Goal: Task Accomplishment & Management: Manage account settings

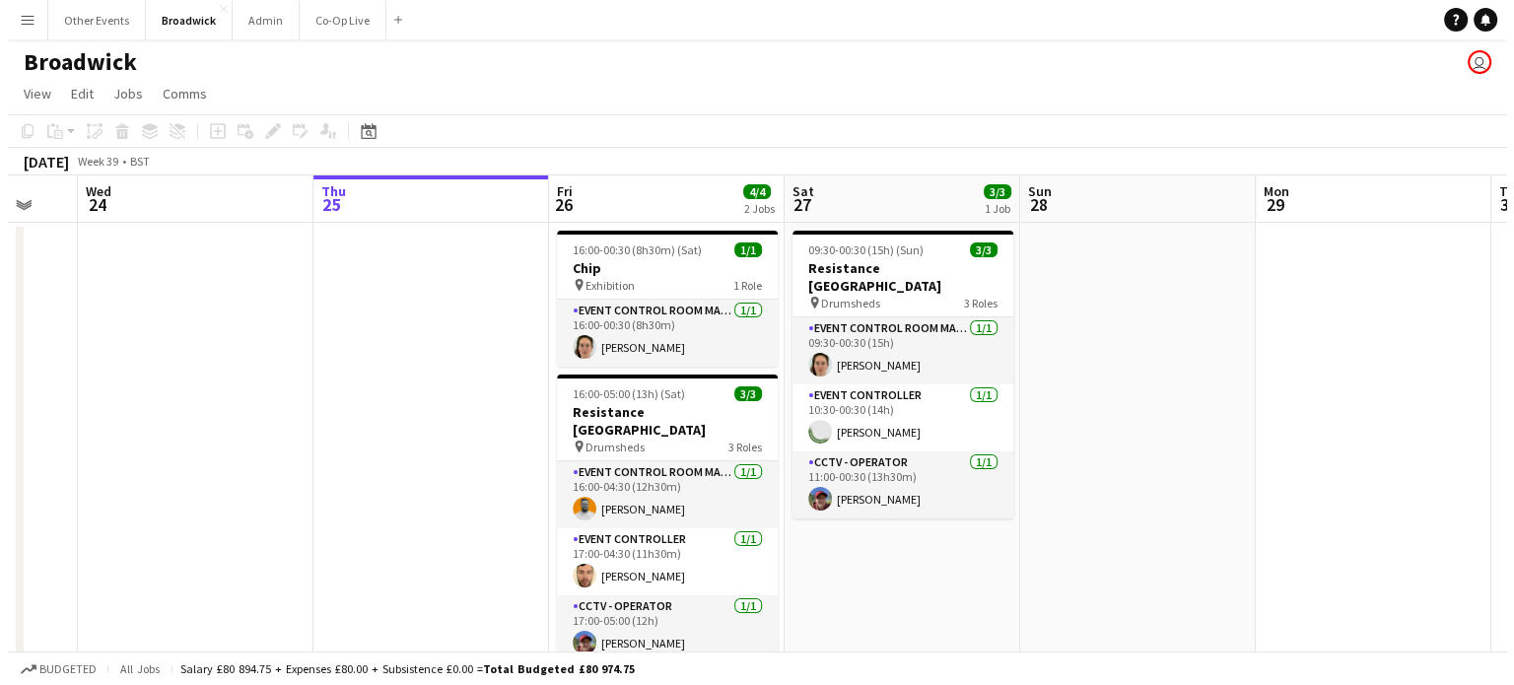
scroll to position [0, 636]
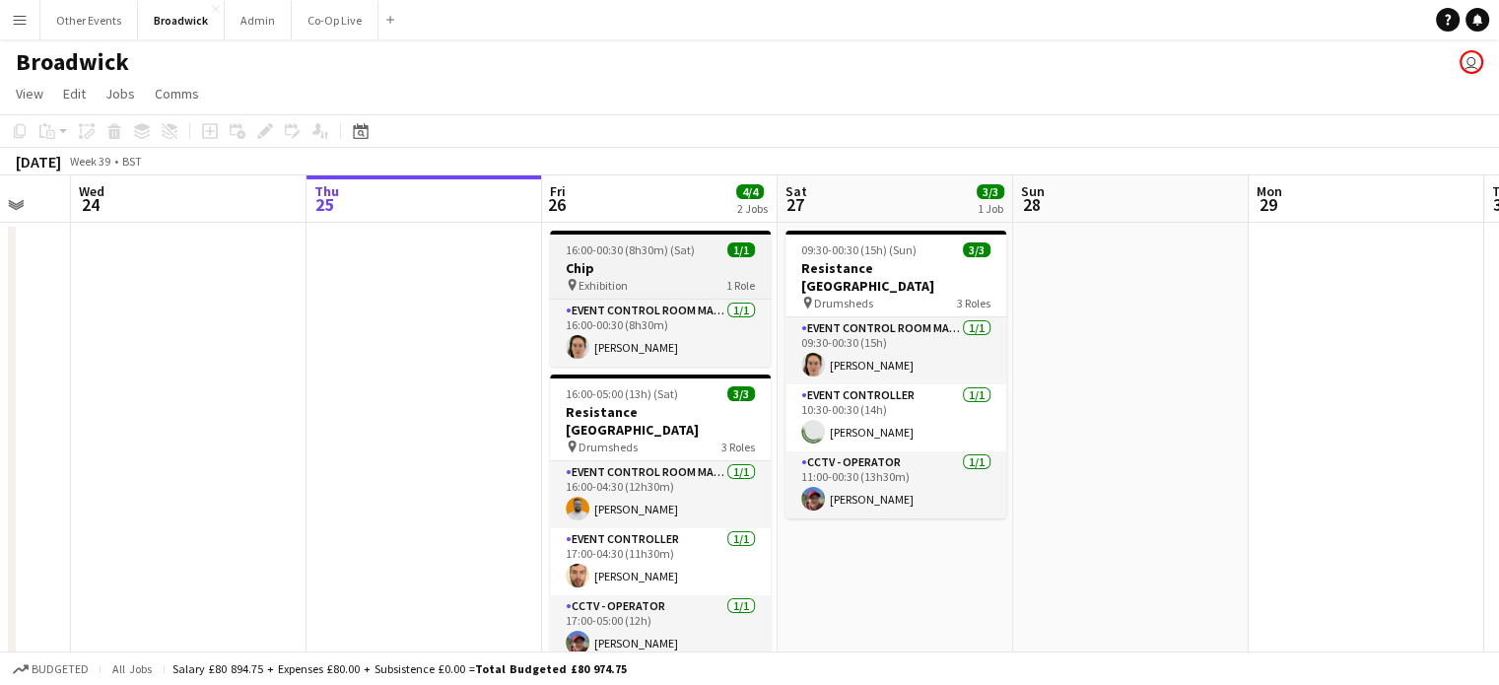
click at [603, 260] on h3 "Chip" at bounding box center [660, 268] width 221 height 18
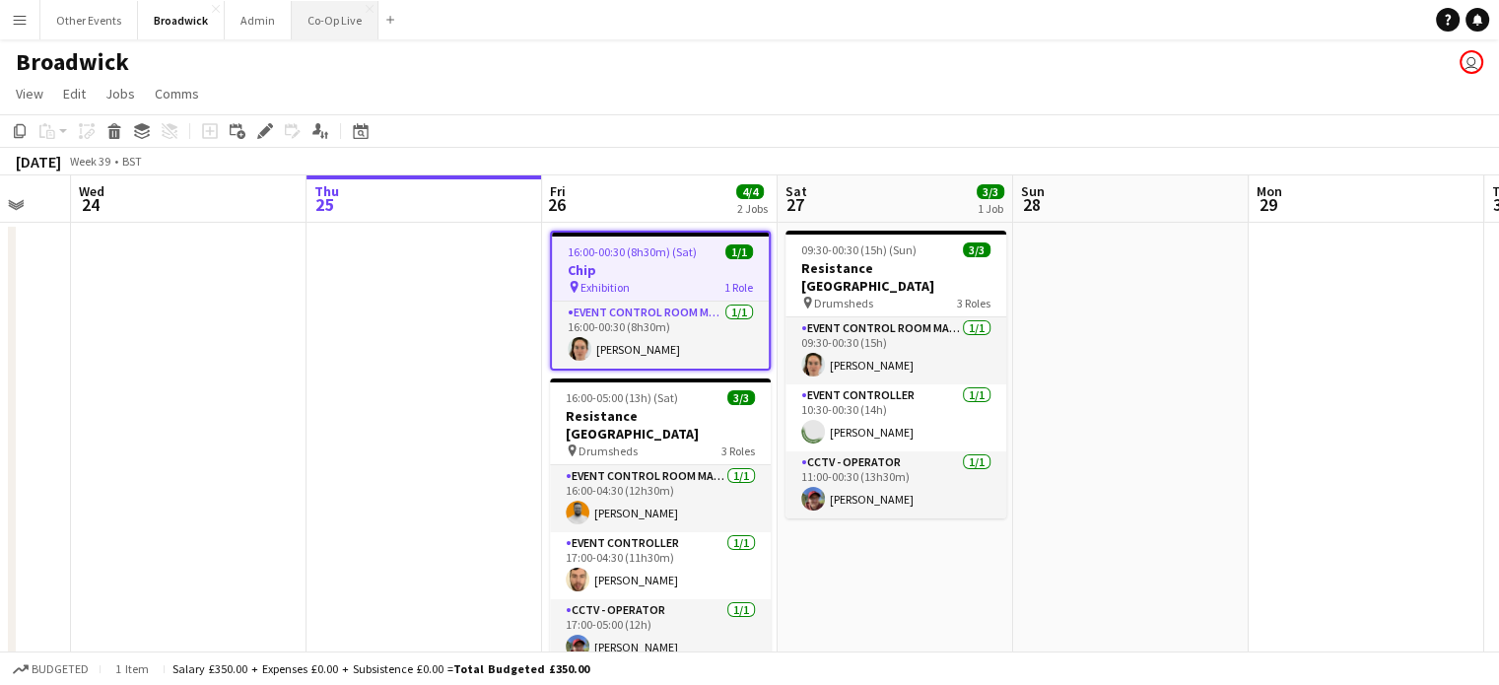
click at [317, 30] on button "Co-Op Live Close" at bounding box center [335, 20] width 87 height 38
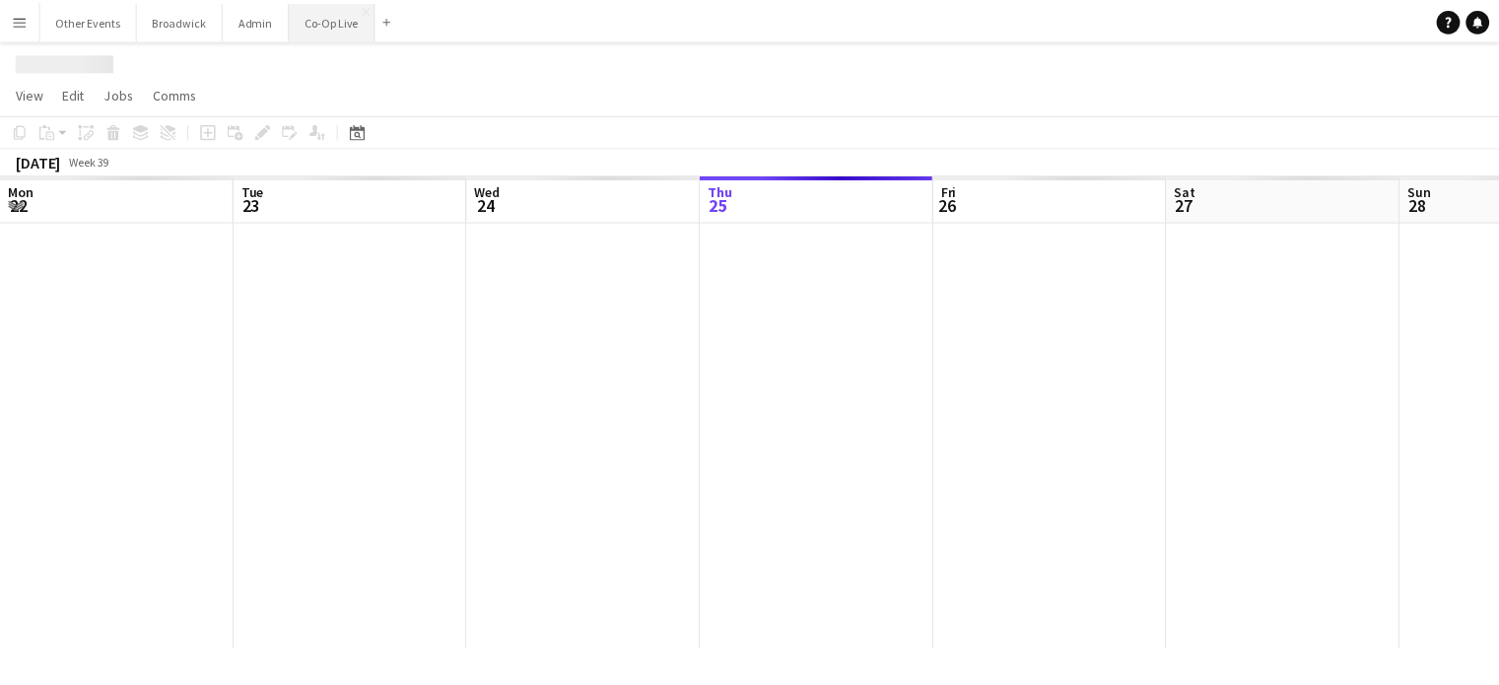
scroll to position [0, 471]
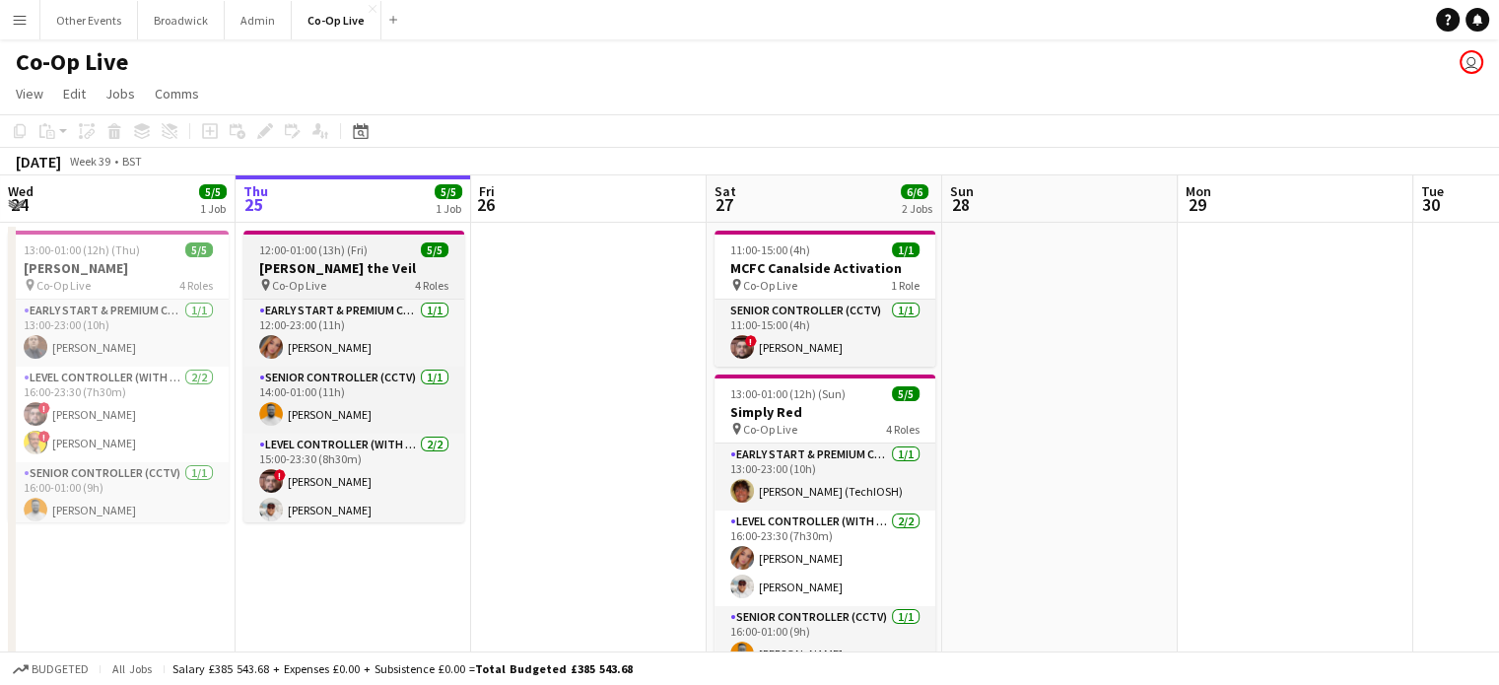
click at [331, 255] on span "12:00-01:00 (13h) (Fri)" at bounding box center [313, 250] width 108 height 15
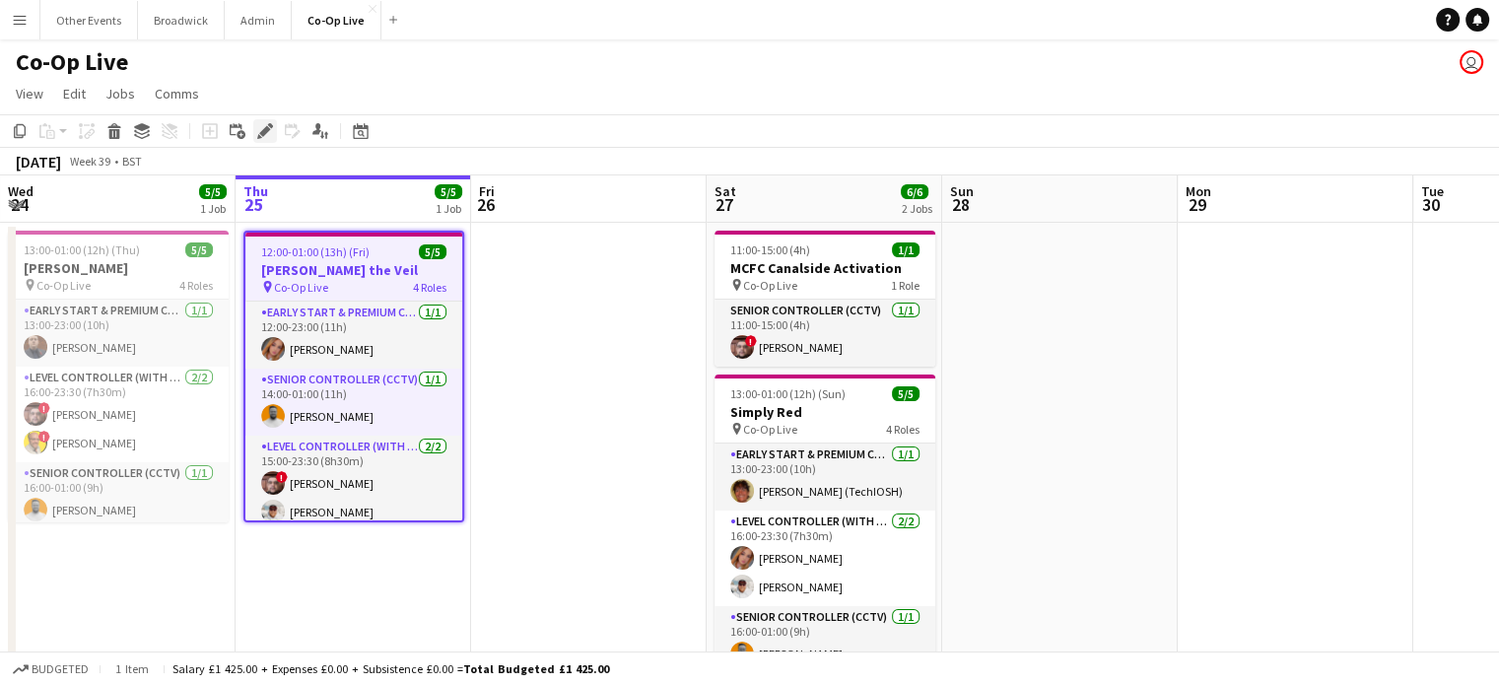
click at [261, 138] on icon "Edit" at bounding box center [265, 131] width 16 height 16
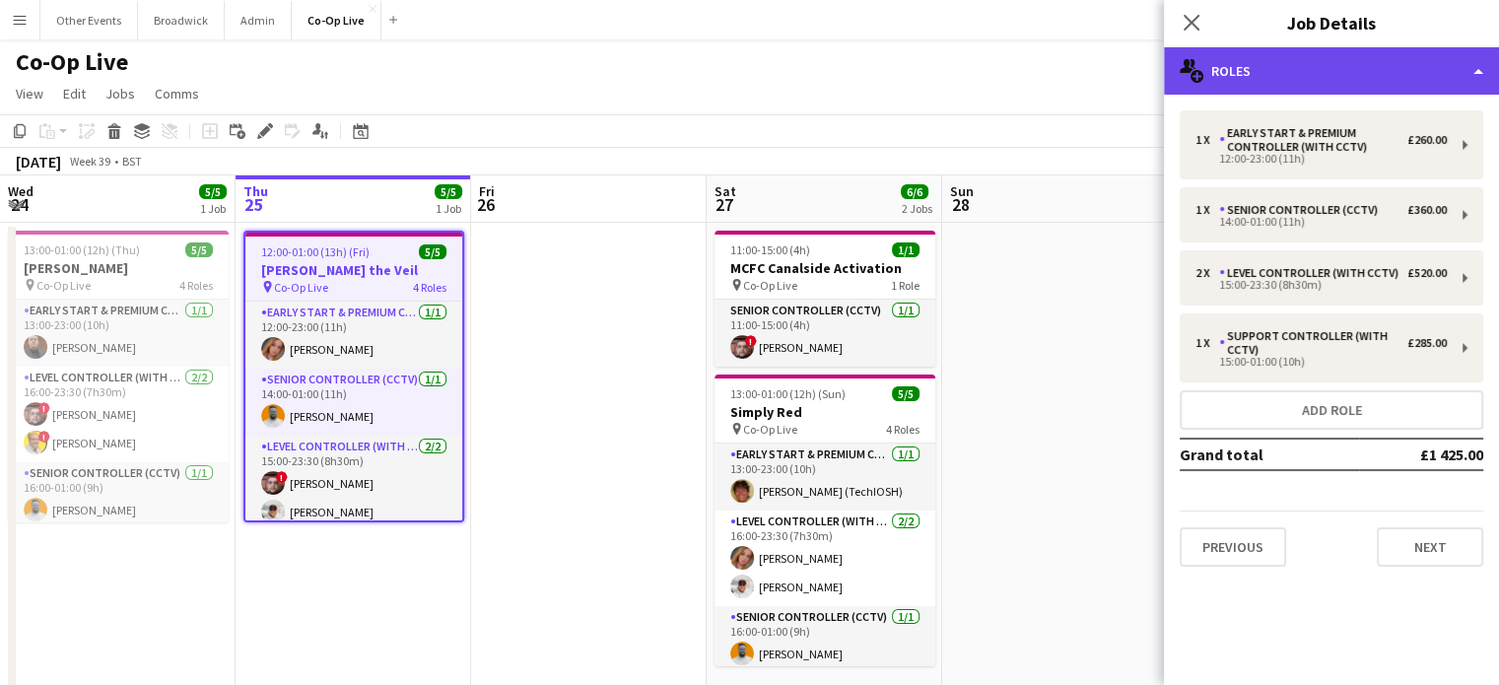
click at [1337, 72] on div "multiple-users-add Roles" at bounding box center [1331, 70] width 335 height 47
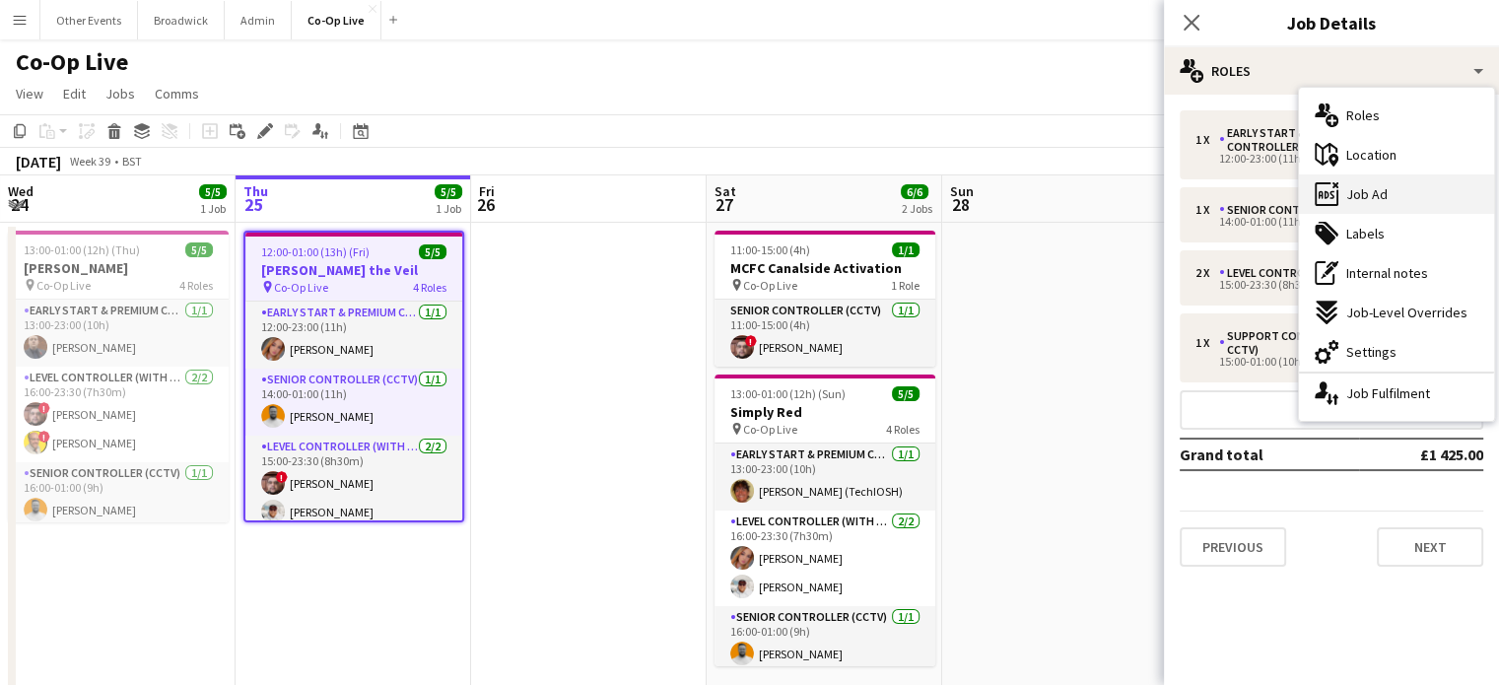
click at [1397, 208] on div "ads-window Job Ad" at bounding box center [1396, 193] width 195 height 39
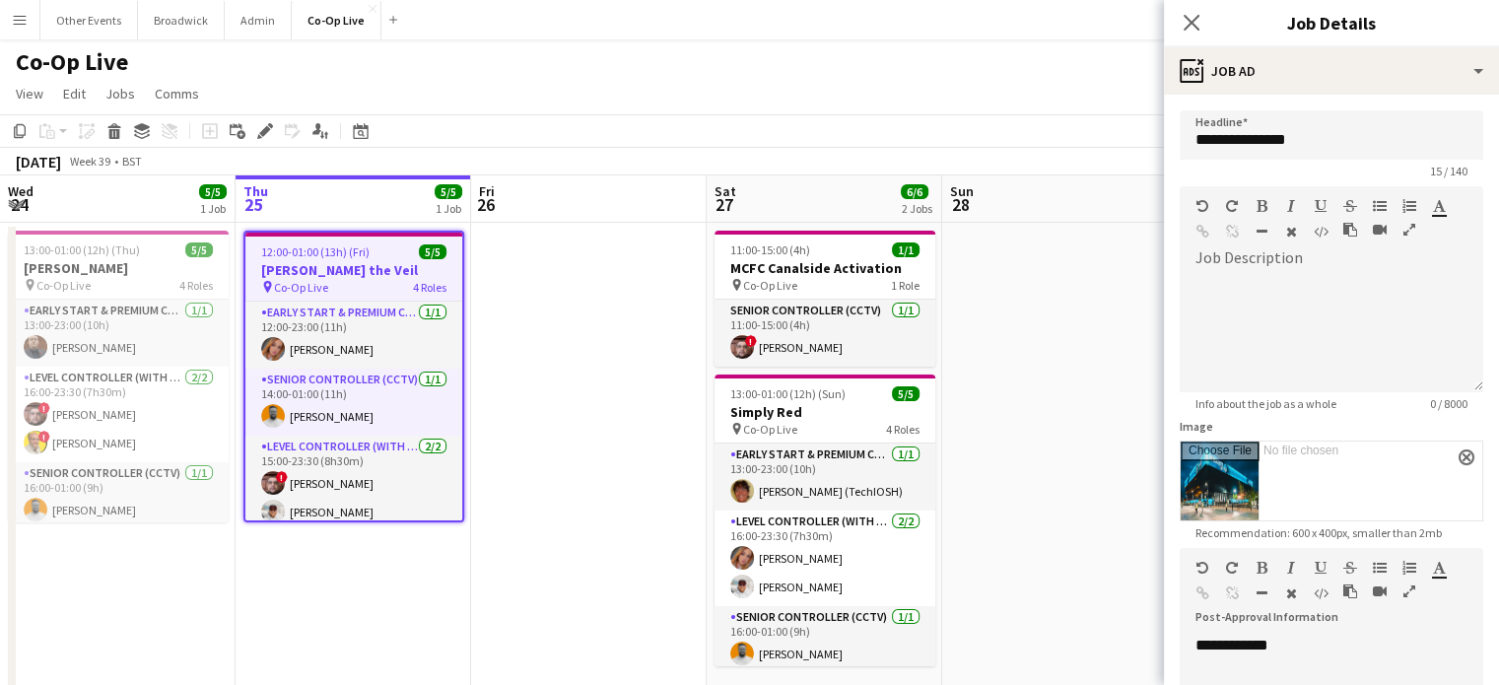
scroll to position [308, 0]
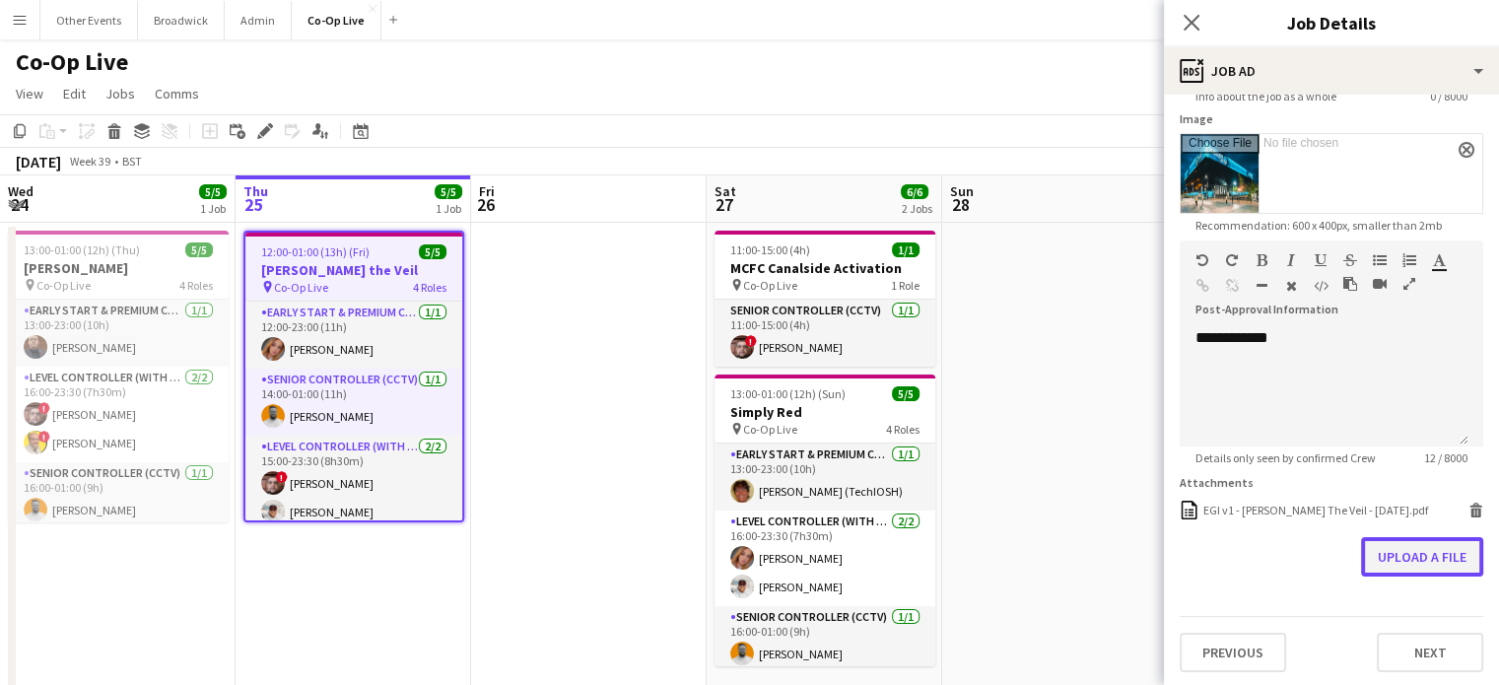
click at [1400, 550] on button "Upload a file" at bounding box center [1422, 556] width 122 height 39
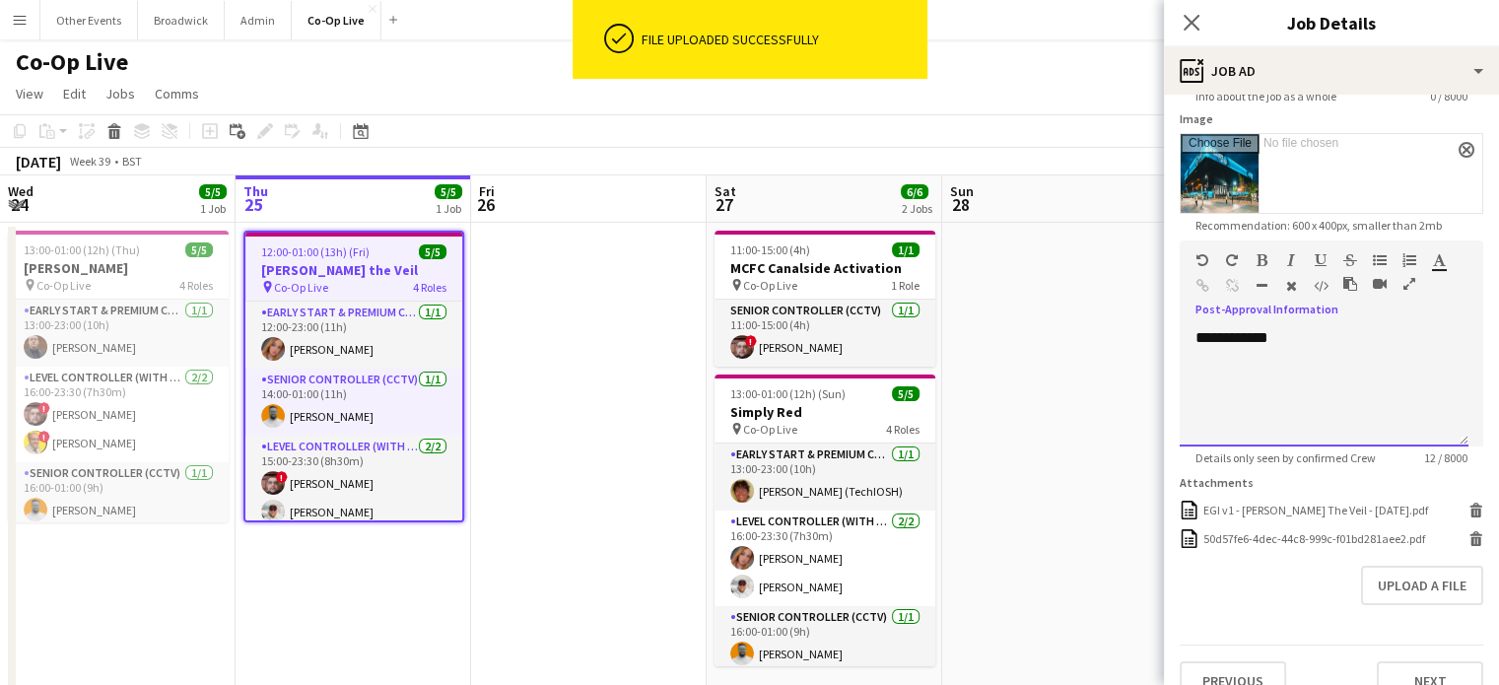
click at [1307, 358] on div "**********" at bounding box center [1324, 387] width 289 height 118
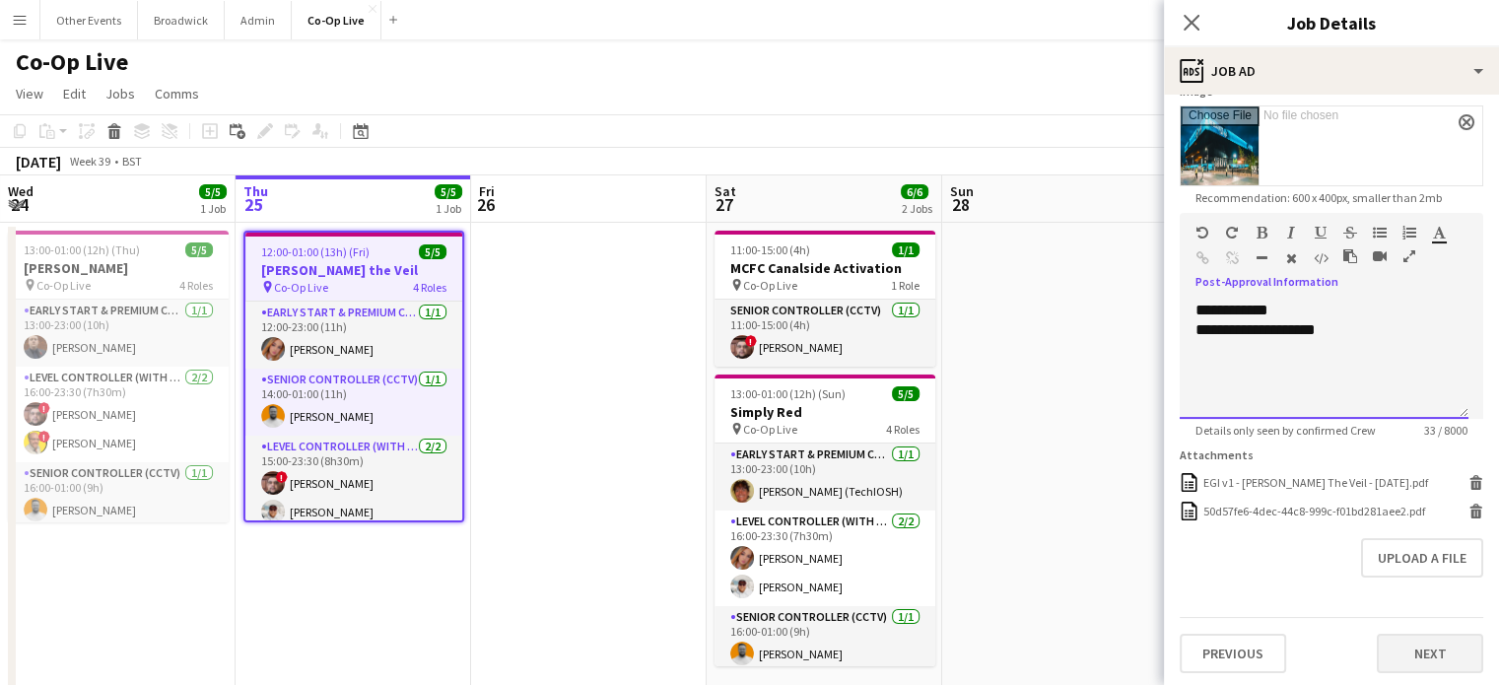
scroll to position [335, 0]
click at [1419, 655] on button "Next" at bounding box center [1430, 653] width 106 height 39
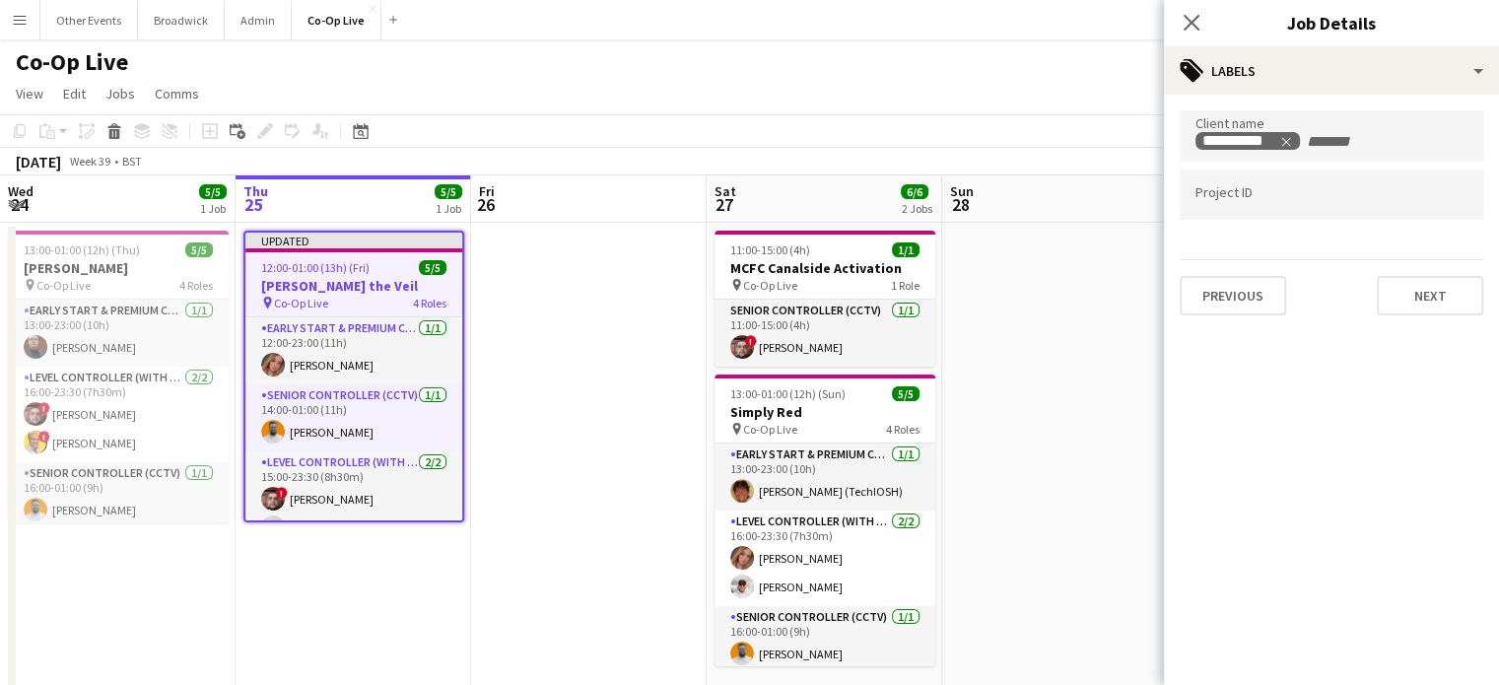
scroll to position [0, 0]
click at [1221, 307] on button "Previous" at bounding box center [1233, 295] width 106 height 39
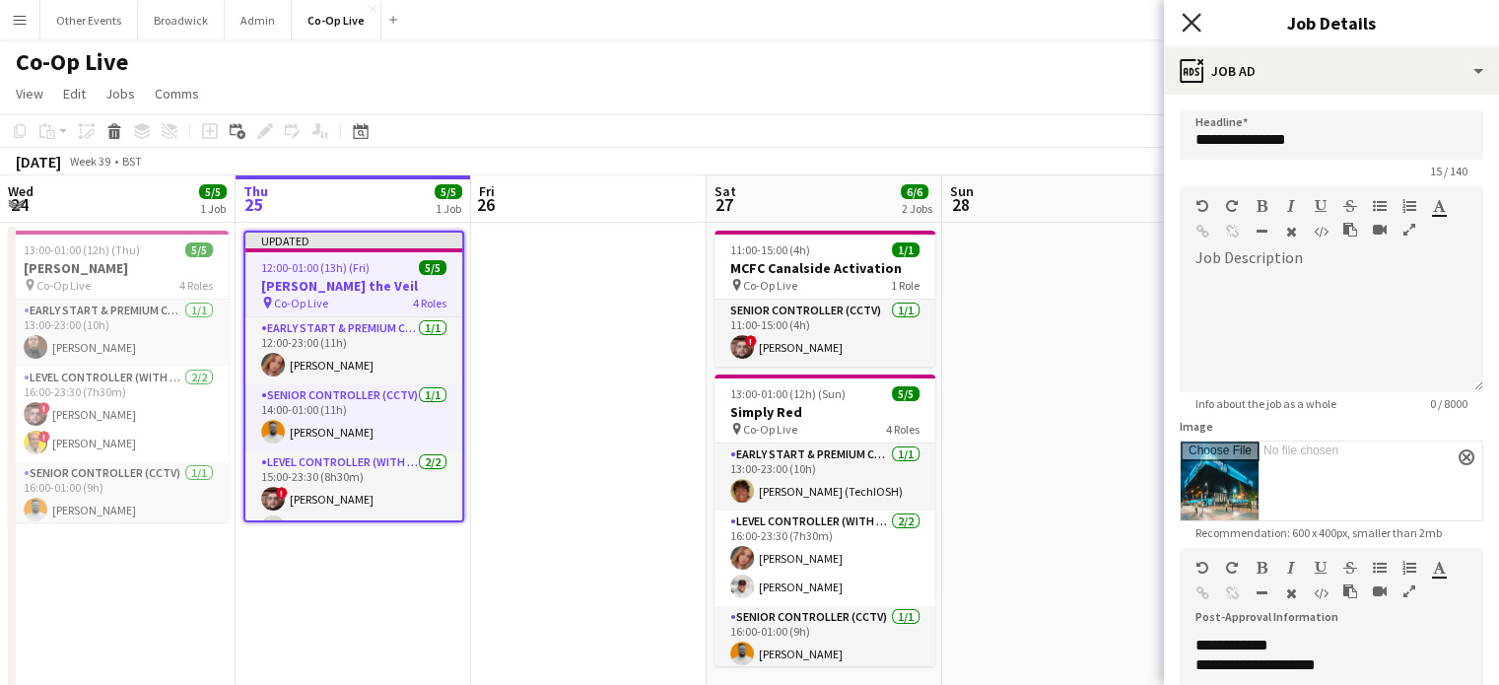
click at [1194, 27] on icon "Close pop-in" at bounding box center [1191, 22] width 19 height 19
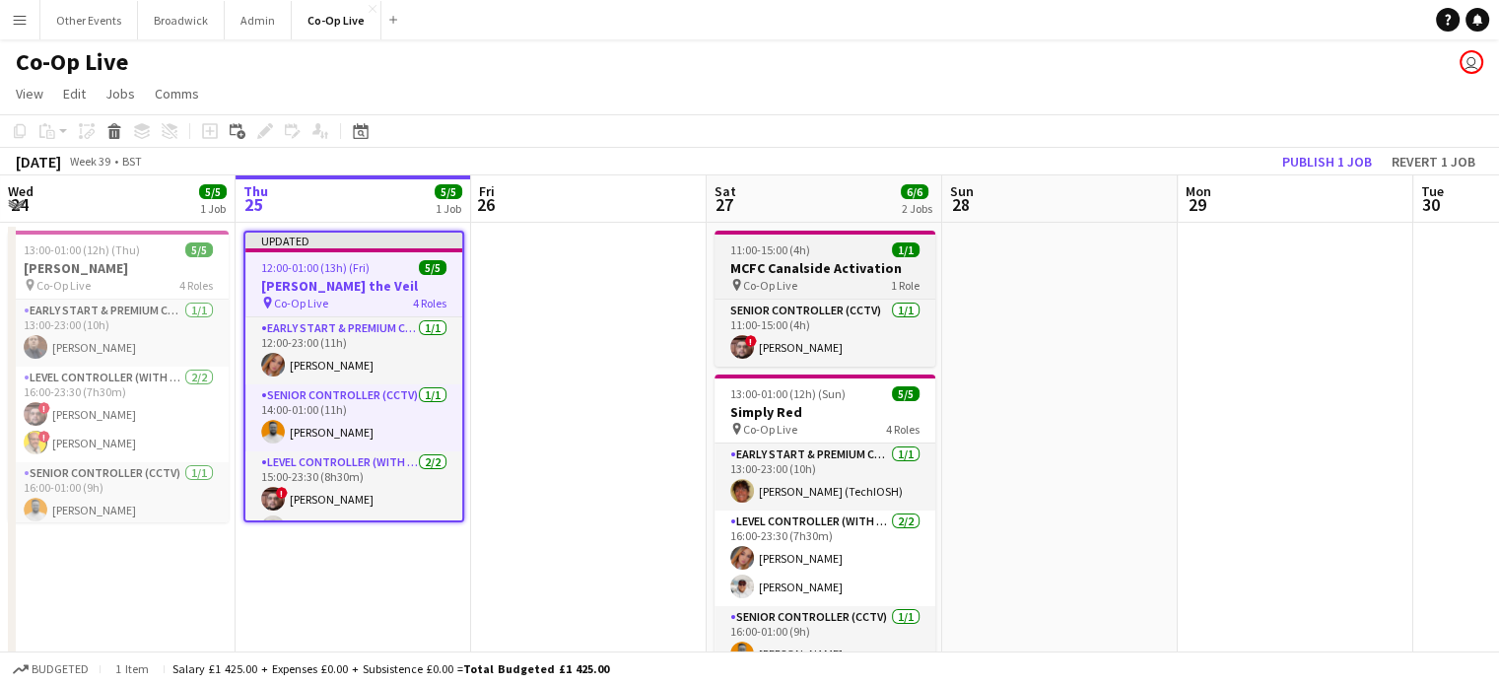
click at [819, 283] on div "pin Co-Op Live 1 Role" at bounding box center [825, 285] width 221 height 16
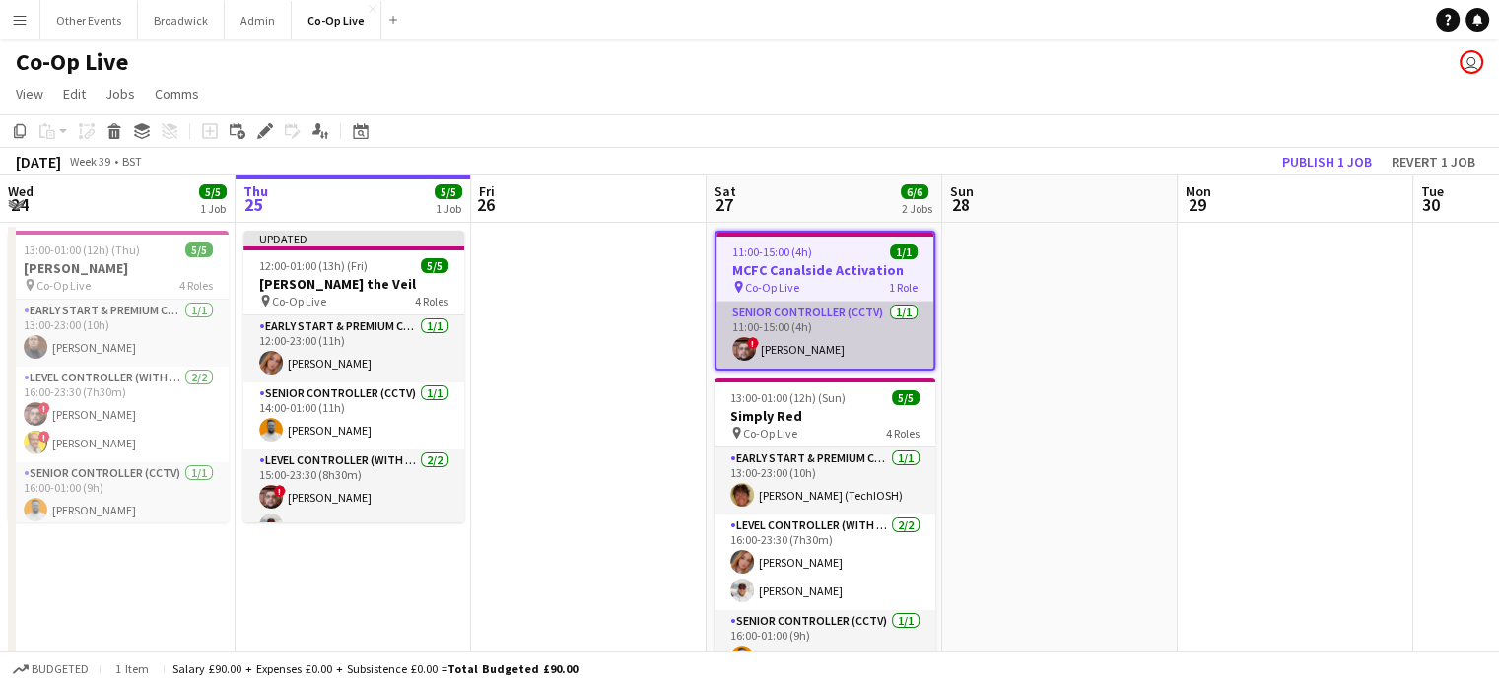
click at [788, 350] on app-card-role "Senior Controller (CCTV) [DATE] 11:00-15:00 (4h) ! [PERSON_NAME]" at bounding box center [825, 335] width 217 height 67
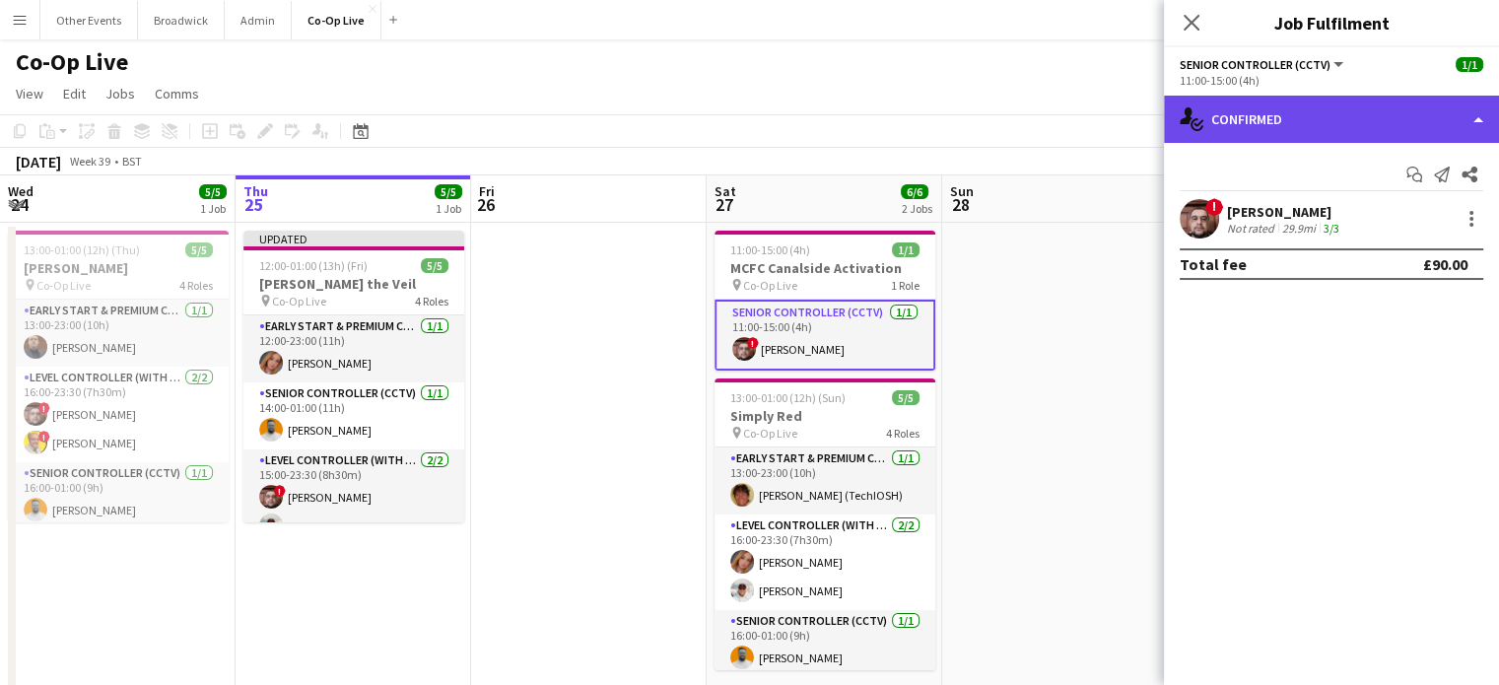
click at [1251, 136] on div "single-neutral-actions-check-2 Confirmed" at bounding box center [1331, 119] width 335 height 47
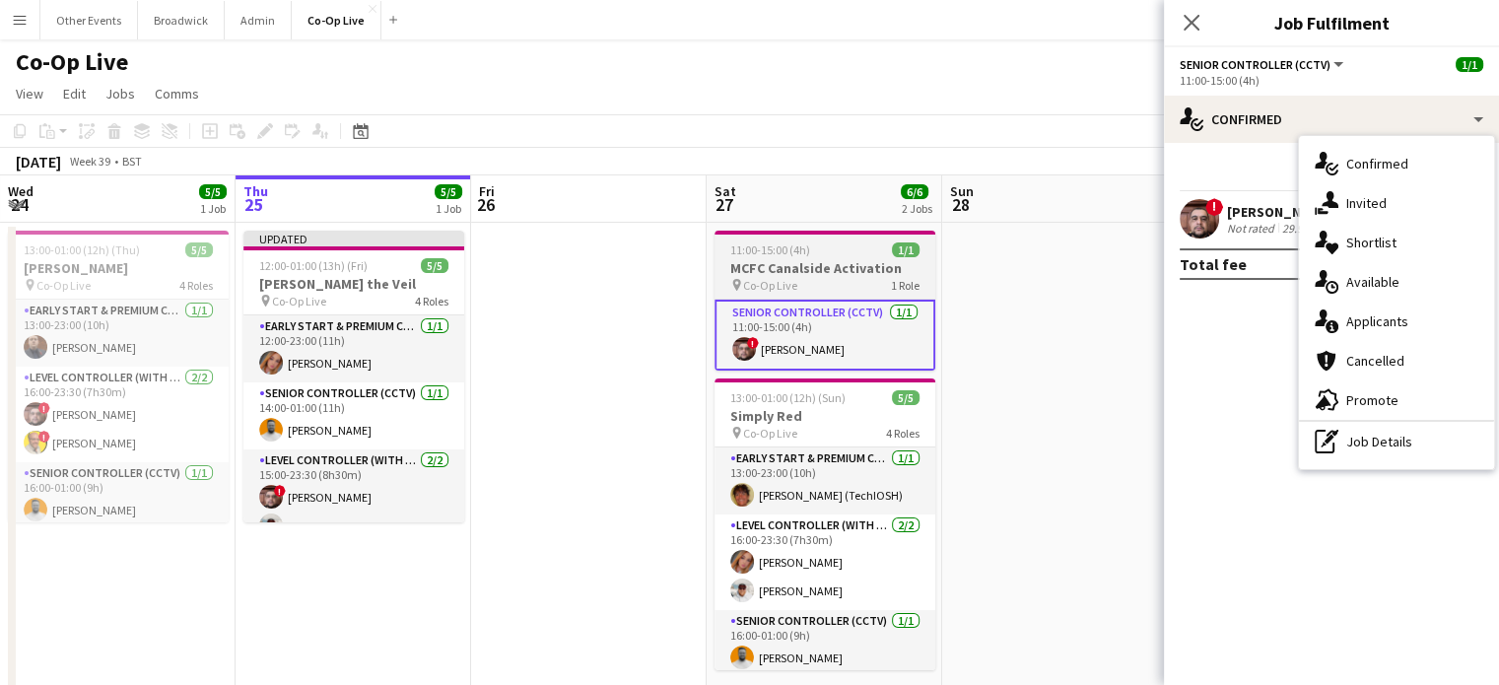
click at [804, 270] on h3 "MCFC Canalside Activation" at bounding box center [825, 268] width 221 height 18
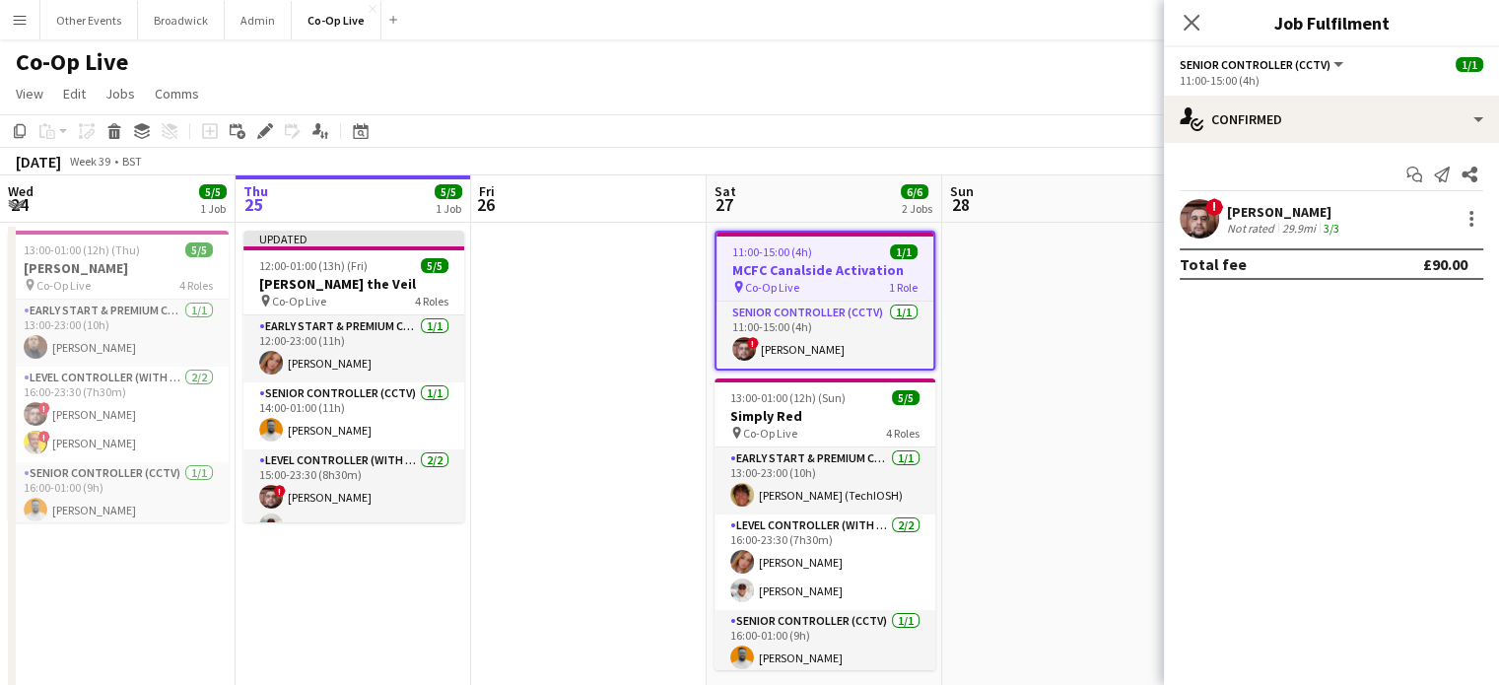
click at [804, 270] on h3 "MCFC Canalside Activation" at bounding box center [825, 270] width 217 height 18
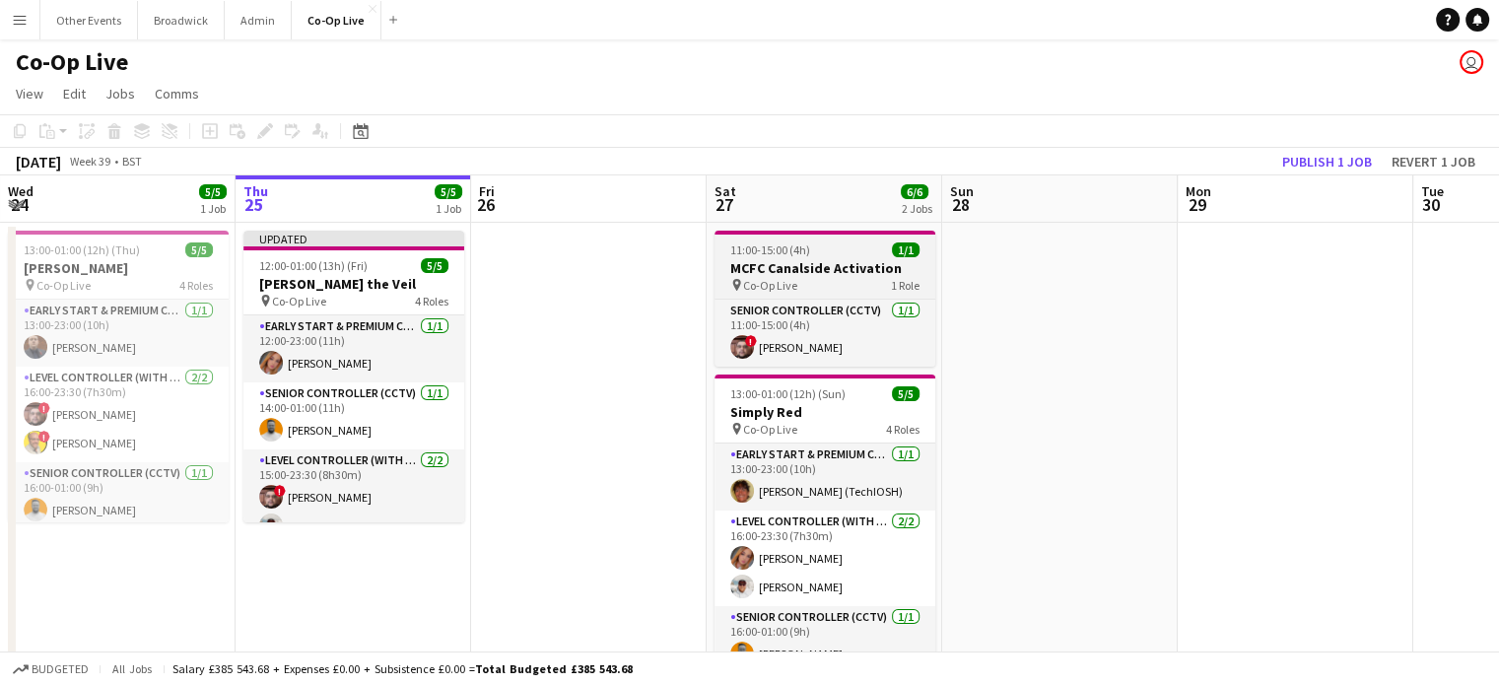
click at [804, 270] on h3 "MCFC Canalside Activation" at bounding box center [825, 268] width 221 height 18
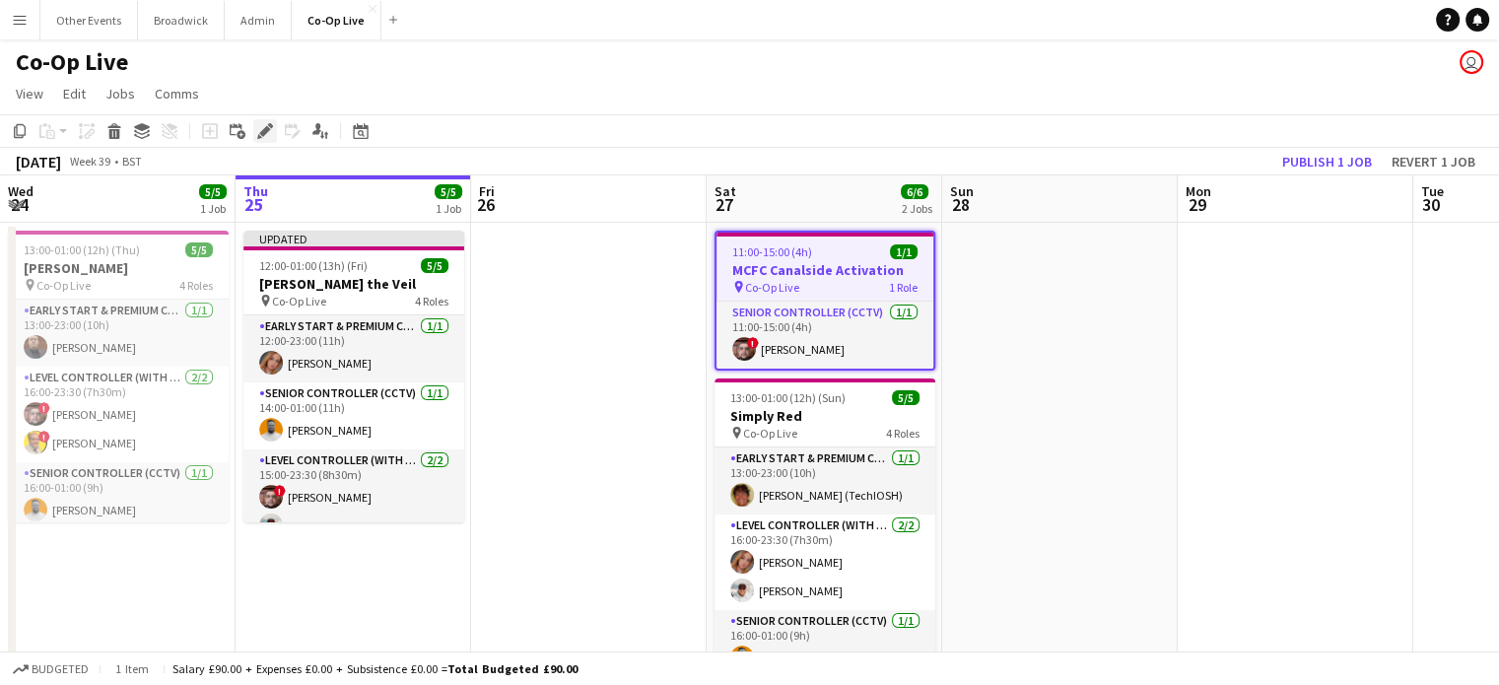
click at [265, 131] on icon at bounding box center [264, 131] width 11 height 11
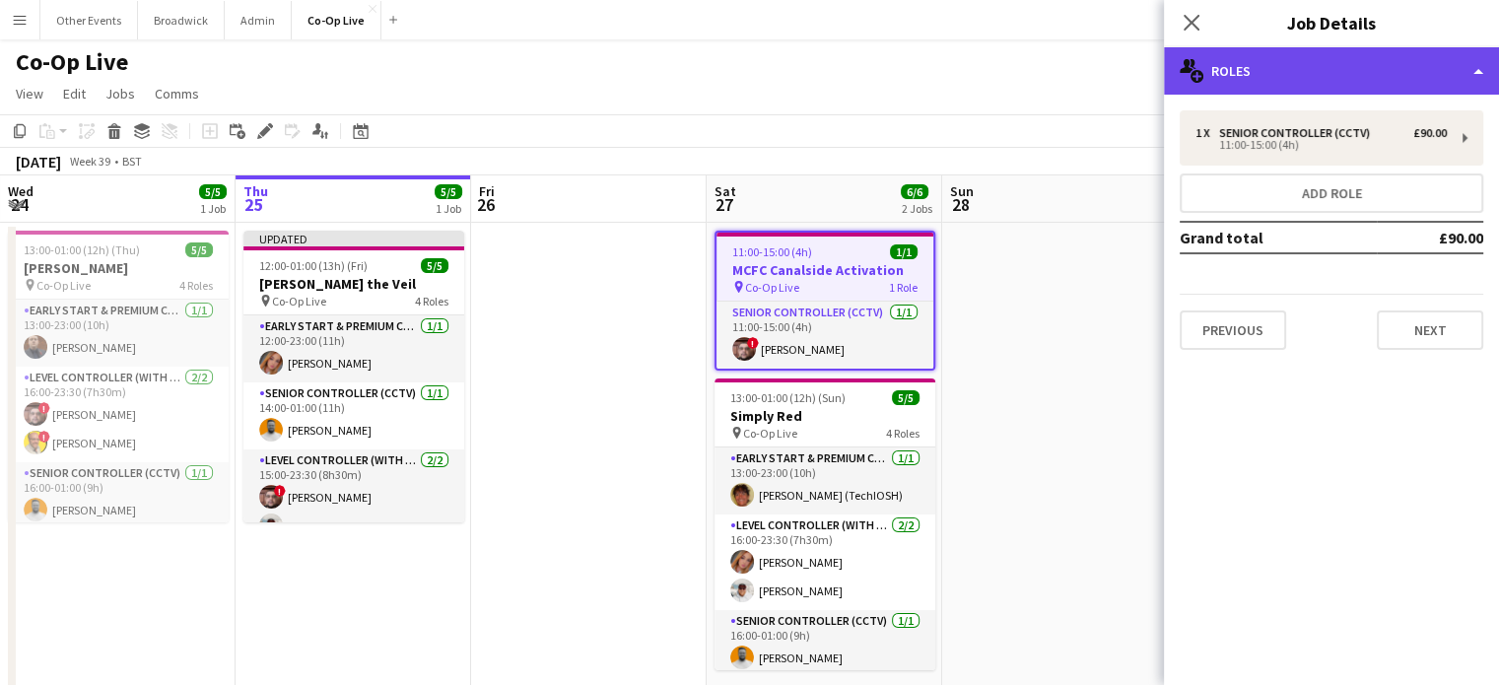
click at [1350, 67] on div "multiple-users-add Roles" at bounding box center [1331, 70] width 335 height 47
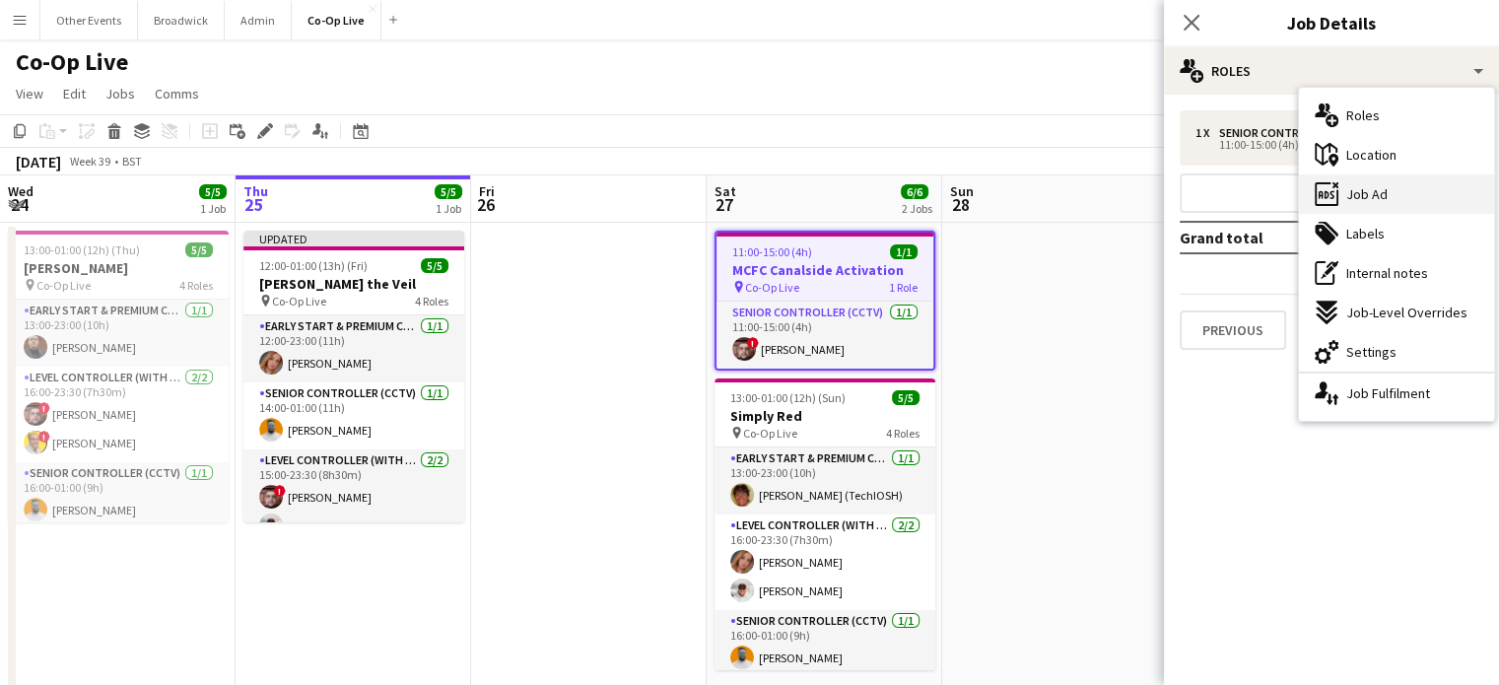
click at [1408, 208] on div "ads-window Job Ad" at bounding box center [1396, 193] width 195 height 39
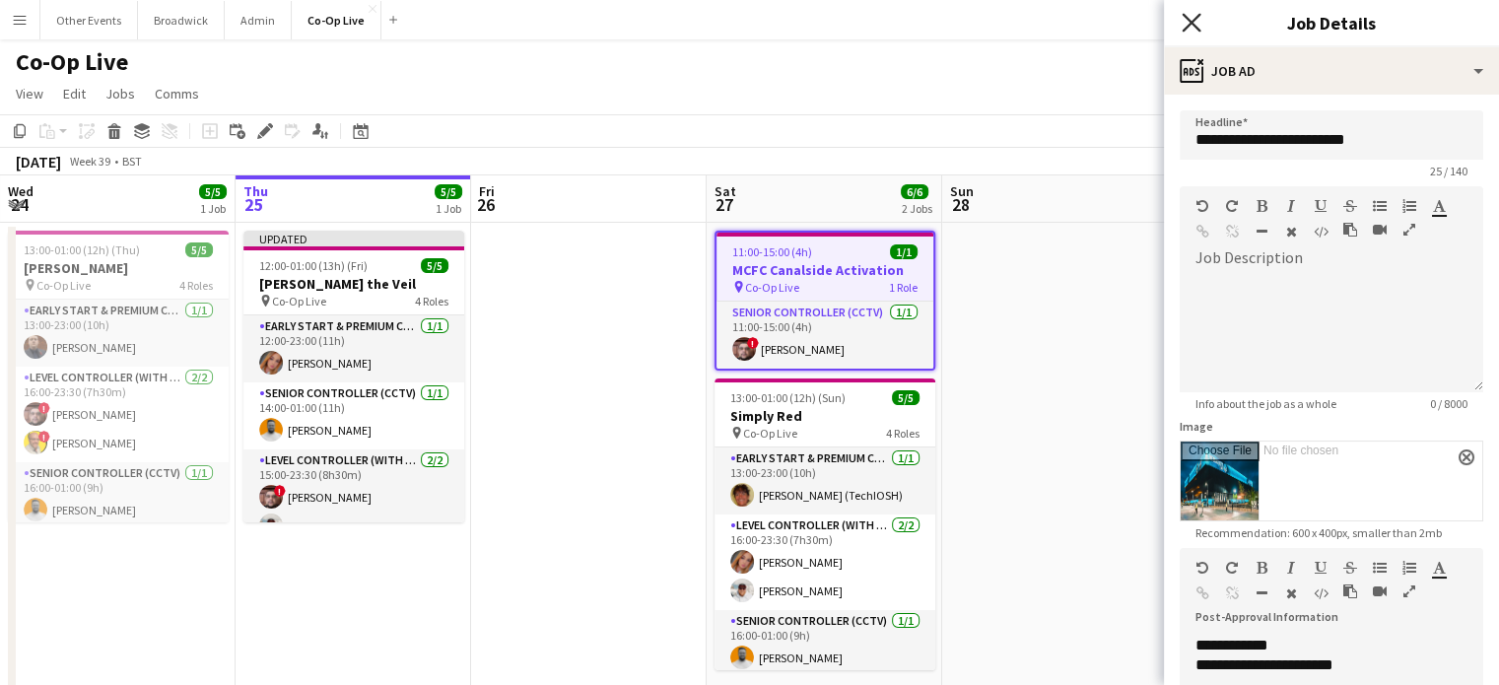
click at [1189, 22] on icon at bounding box center [1191, 22] width 19 height 19
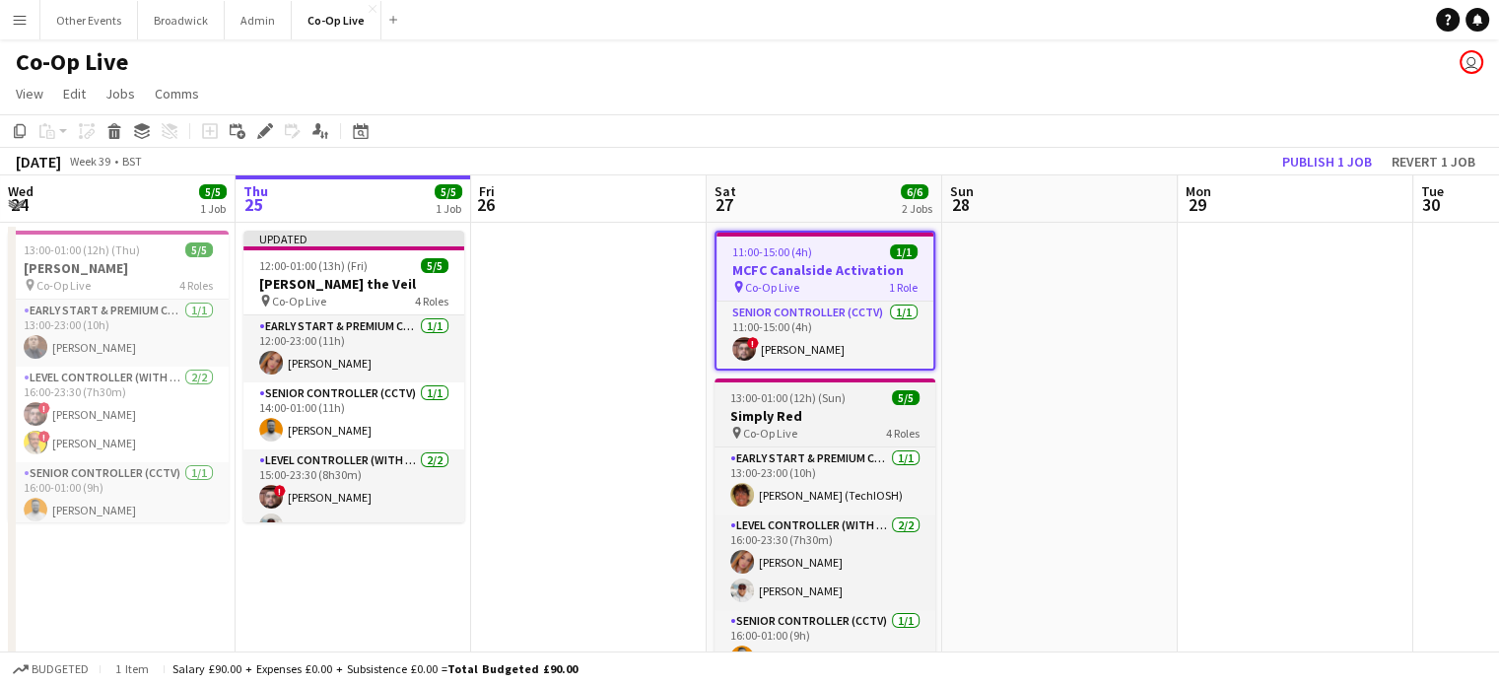
click at [807, 394] on span "13:00-01:00 (12h) (Sun)" at bounding box center [787, 397] width 115 height 15
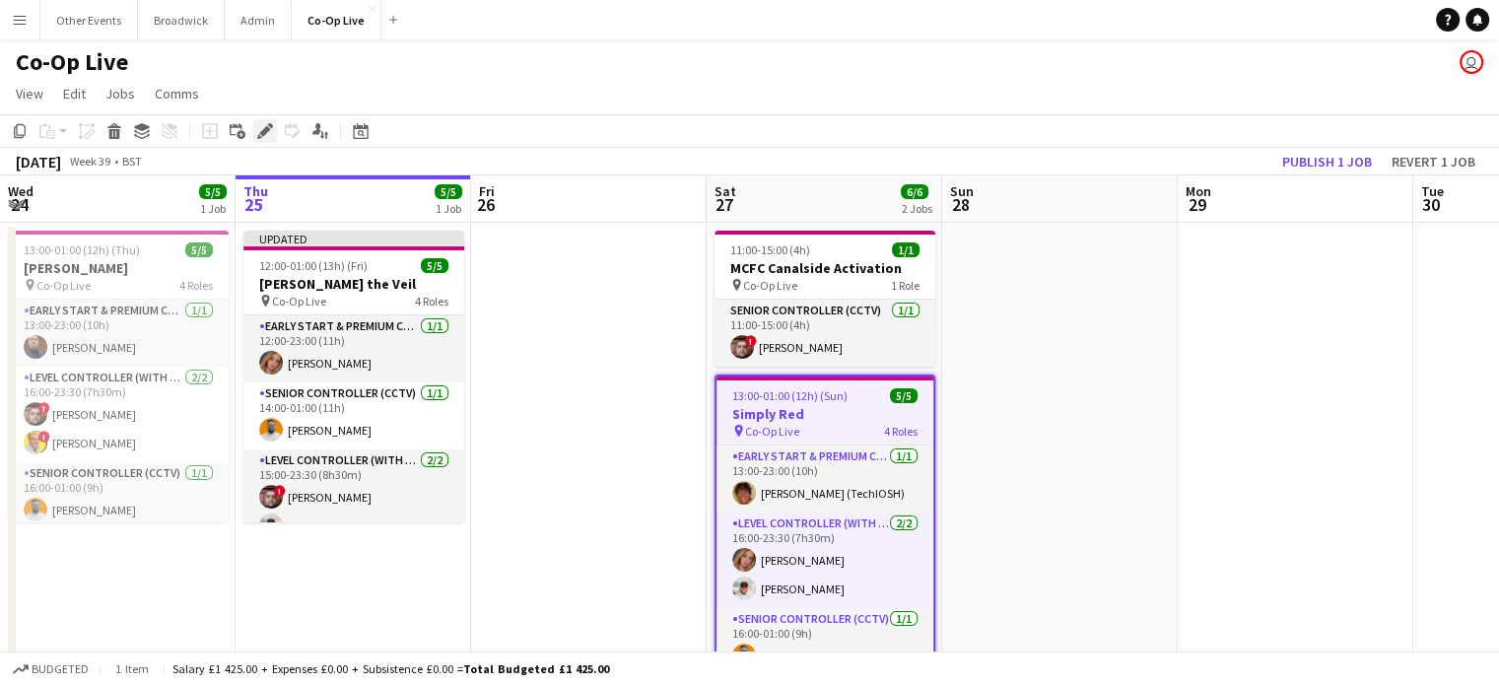
click at [269, 134] on icon "Edit" at bounding box center [265, 131] width 16 height 16
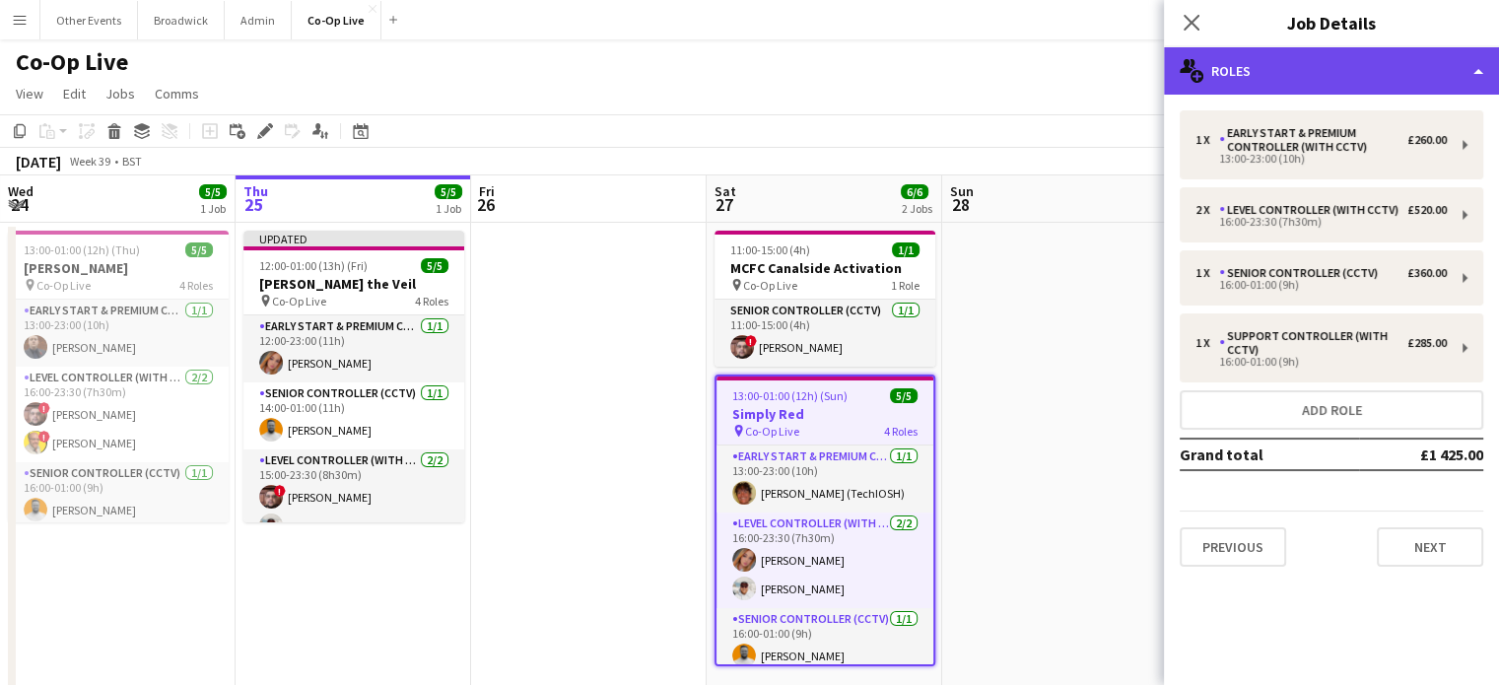
click at [1281, 70] on div "multiple-users-add Roles" at bounding box center [1331, 70] width 335 height 47
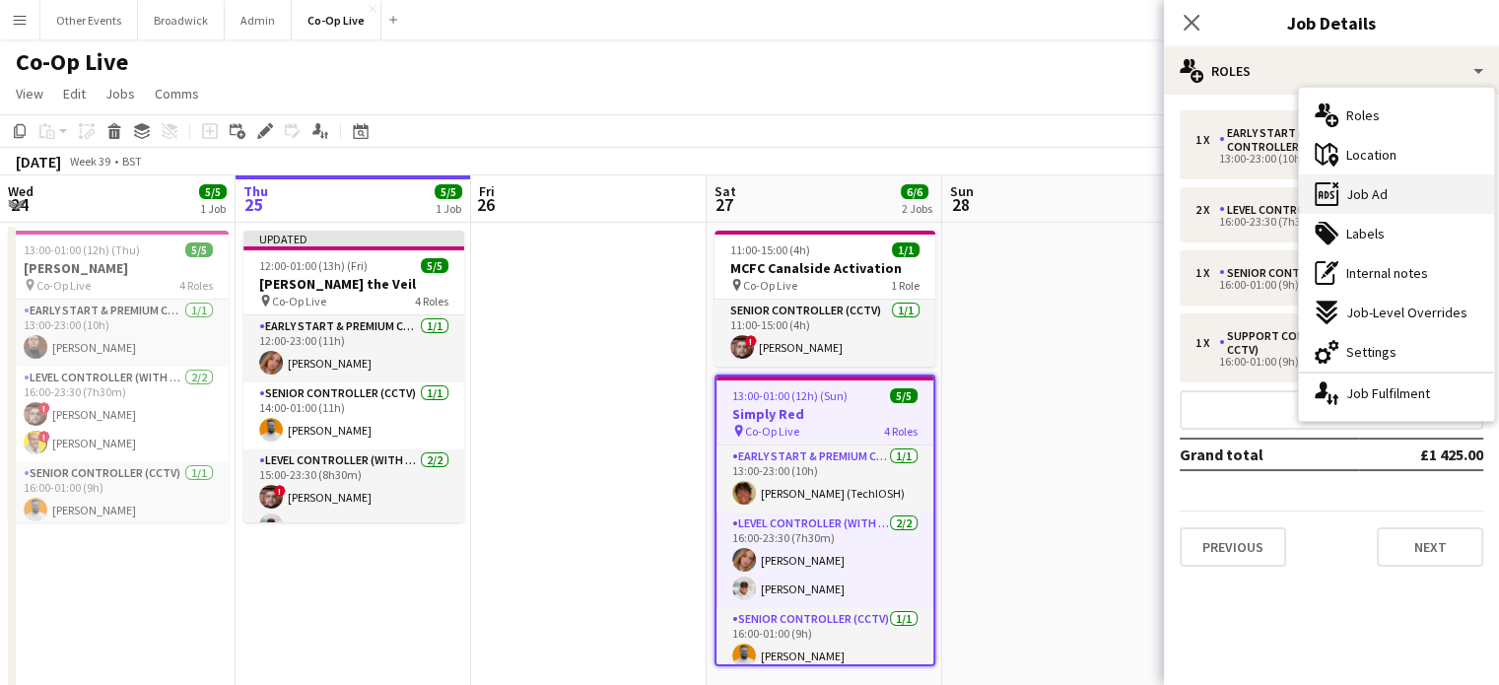
click at [1421, 179] on div "ads-window Job Ad" at bounding box center [1396, 193] width 195 height 39
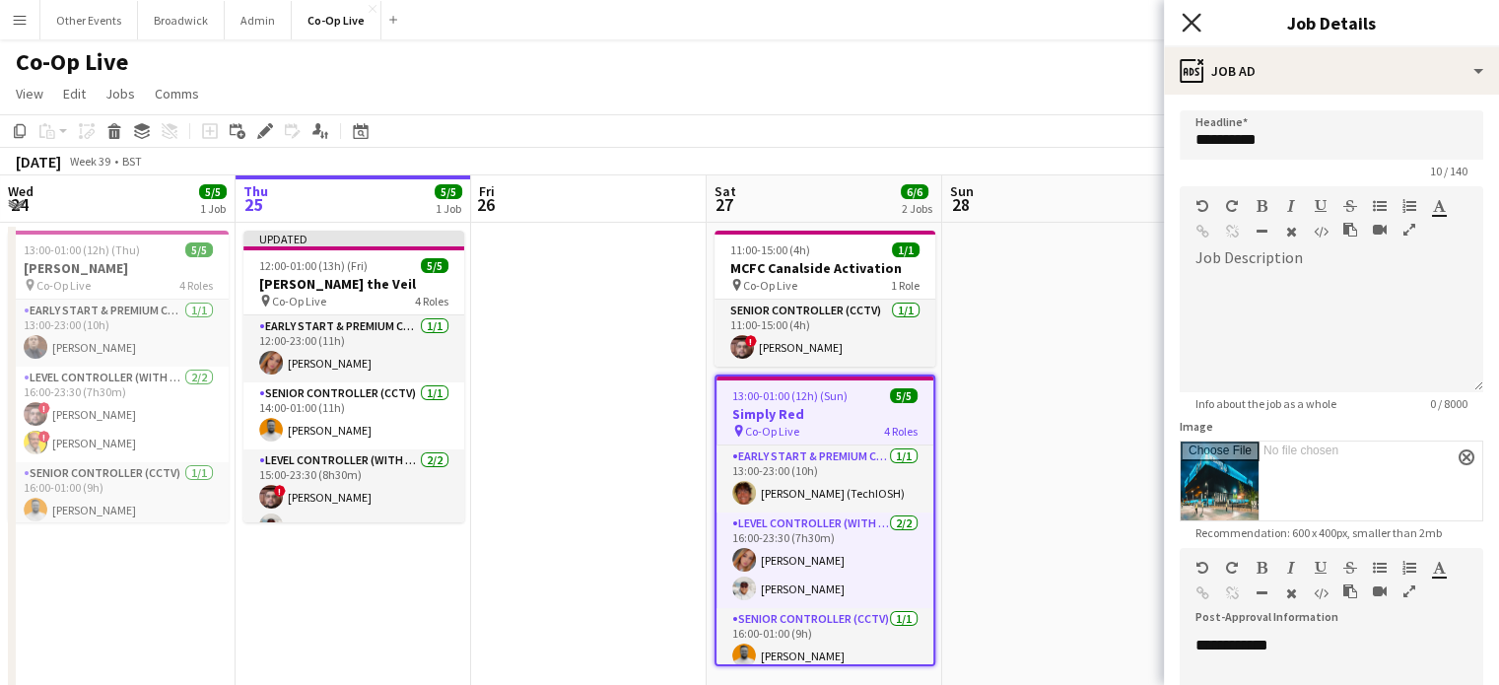
click at [1186, 19] on icon at bounding box center [1191, 22] width 19 height 19
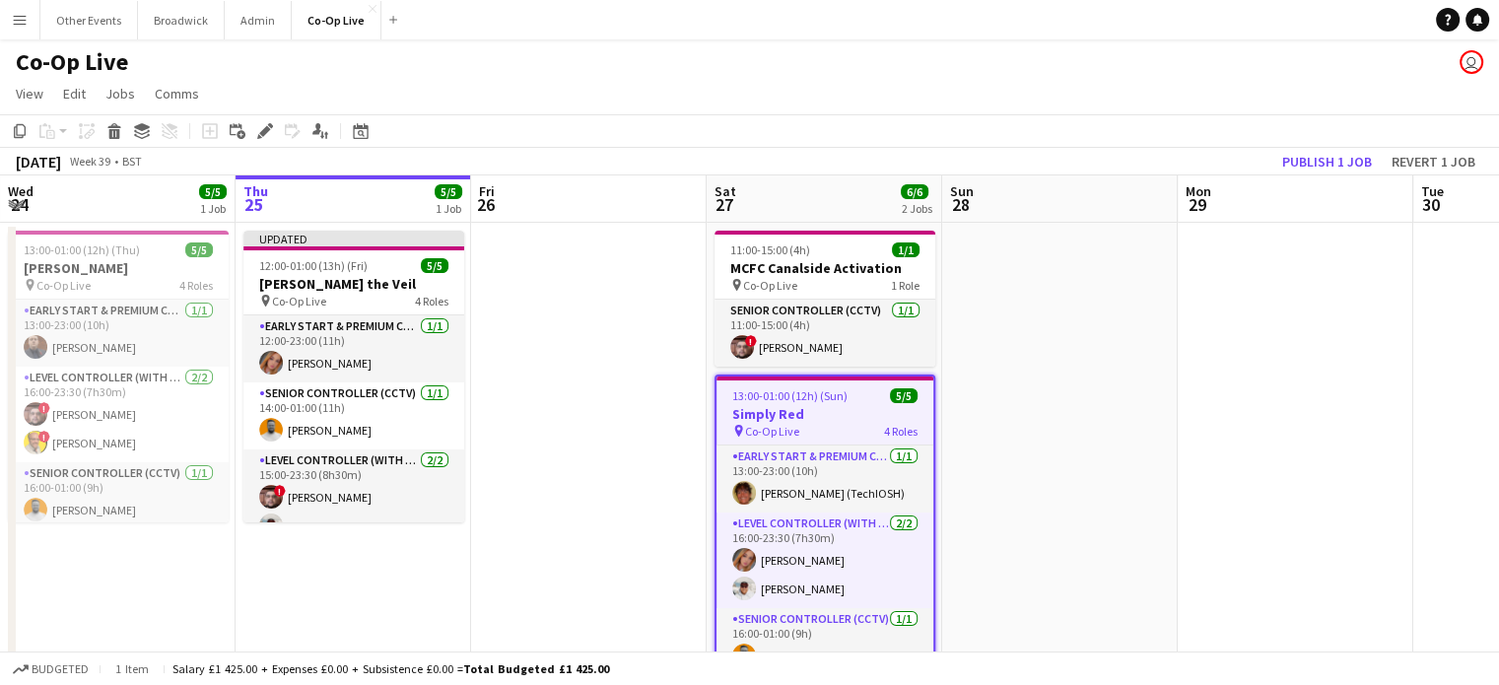
click at [883, 149] on div "[DATE] Week 39 • BST Publish 1 job Revert 1 job" at bounding box center [749, 162] width 1499 height 28
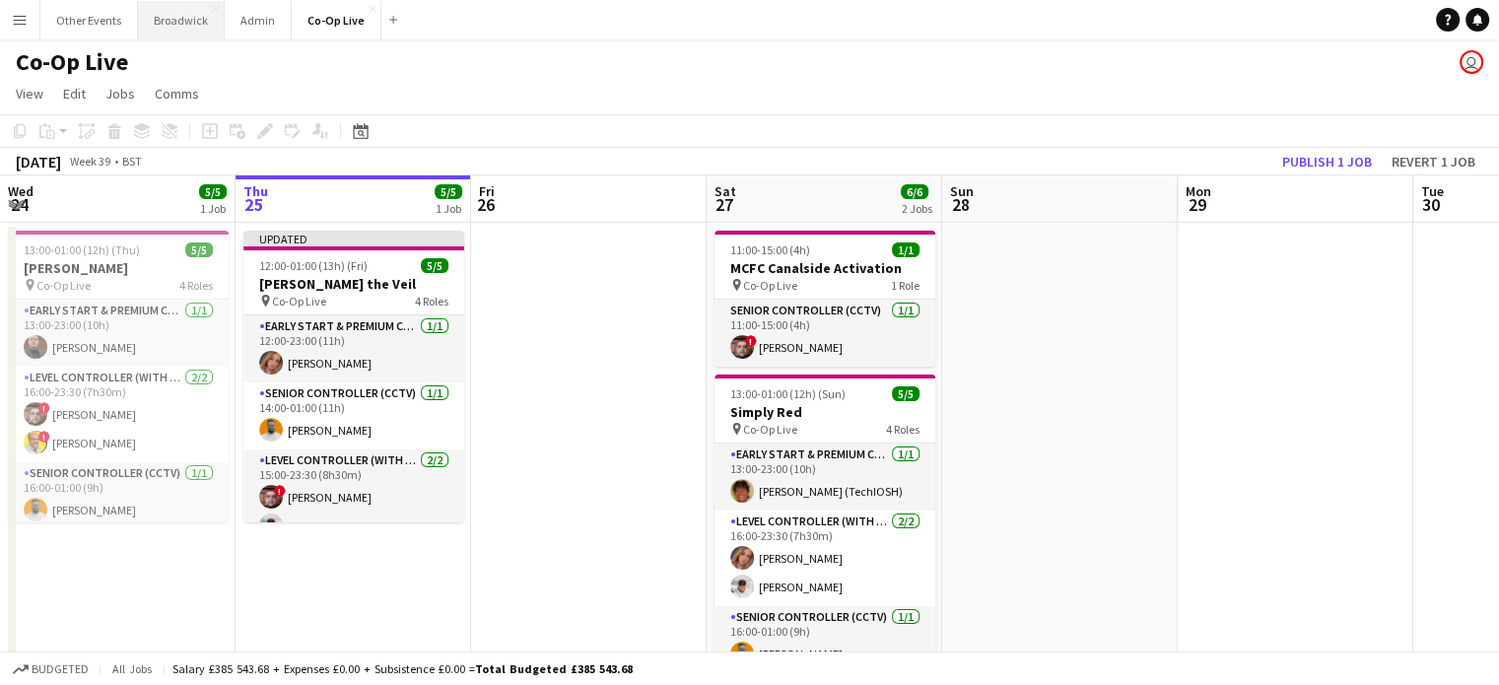
click at [182, 11] on button "Broadwick Close" at bounding box center [181, 20] width 87 height 38
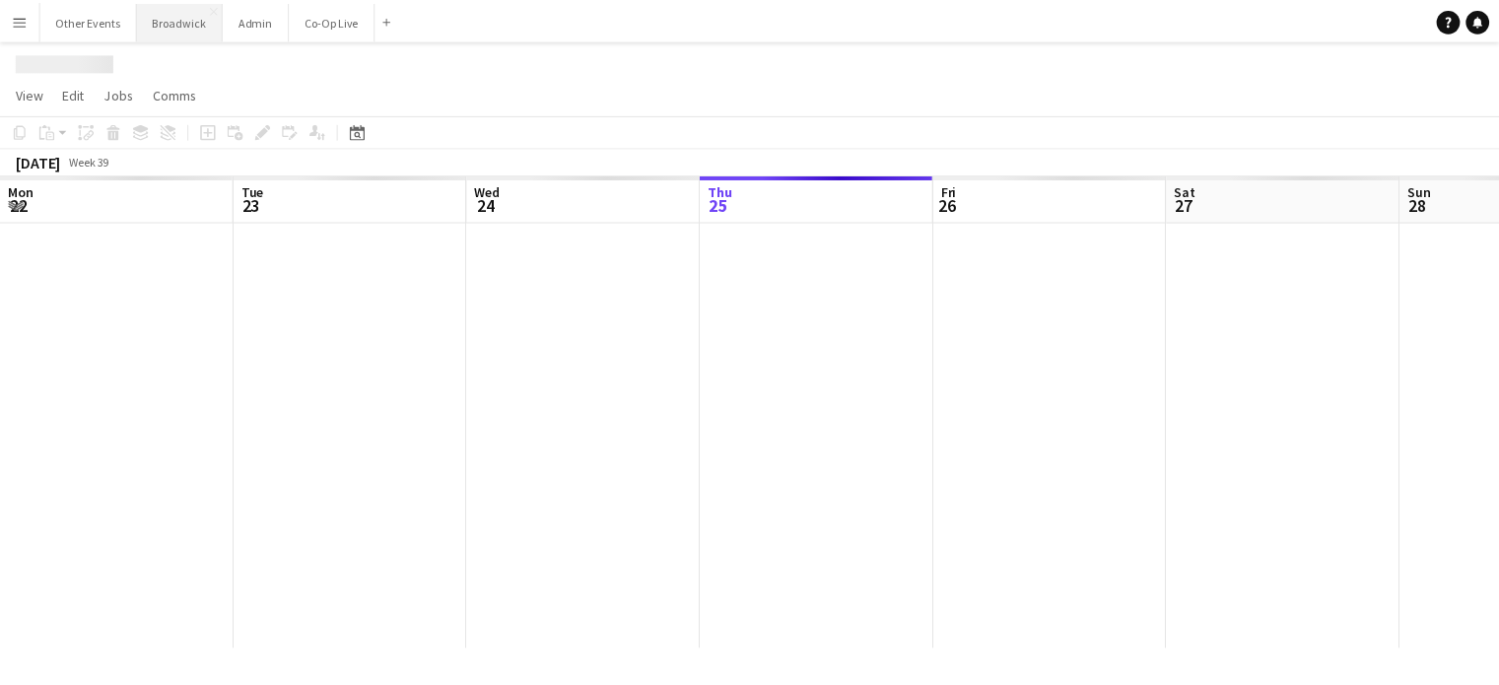
scroll to position [0, 471]
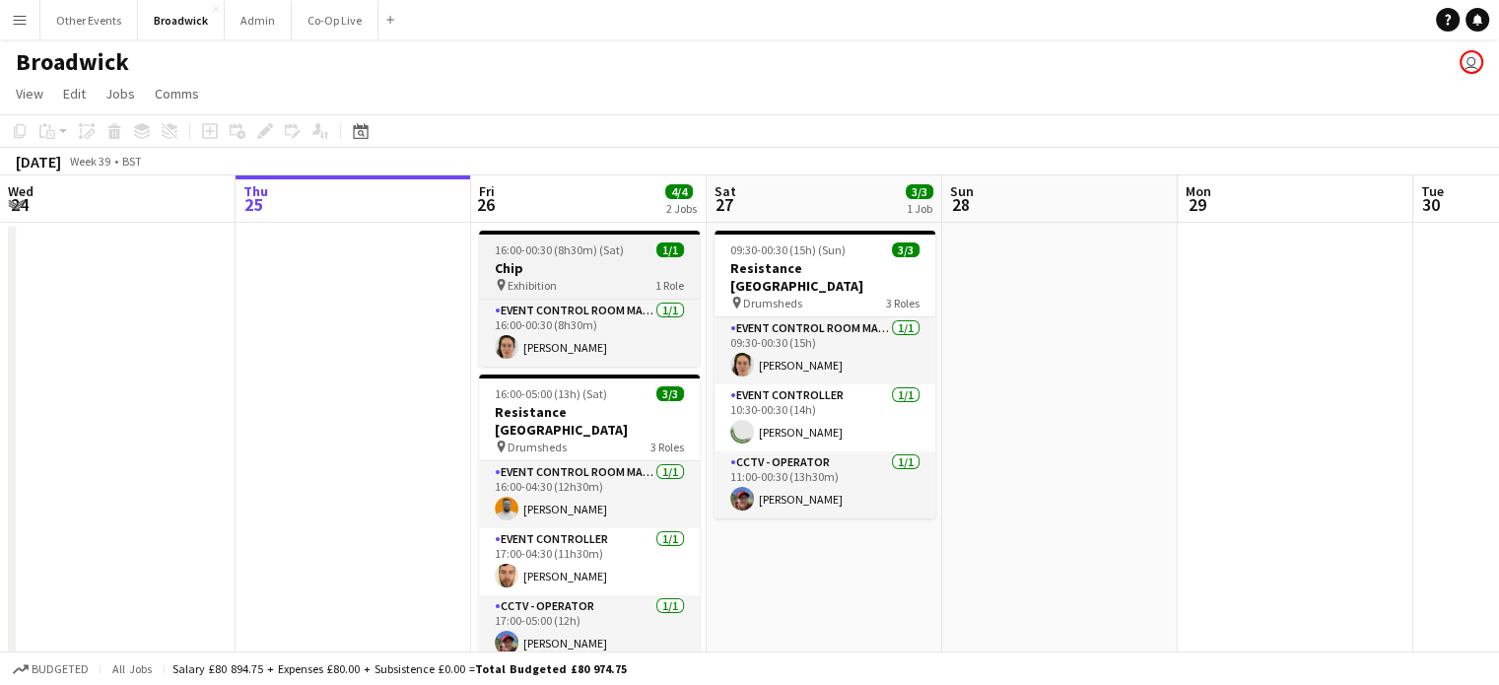
click at [573, 255] on span "16:00-00:30 (8h30m) (Sat)" at bounding box center [559, 250] width 129 height 15
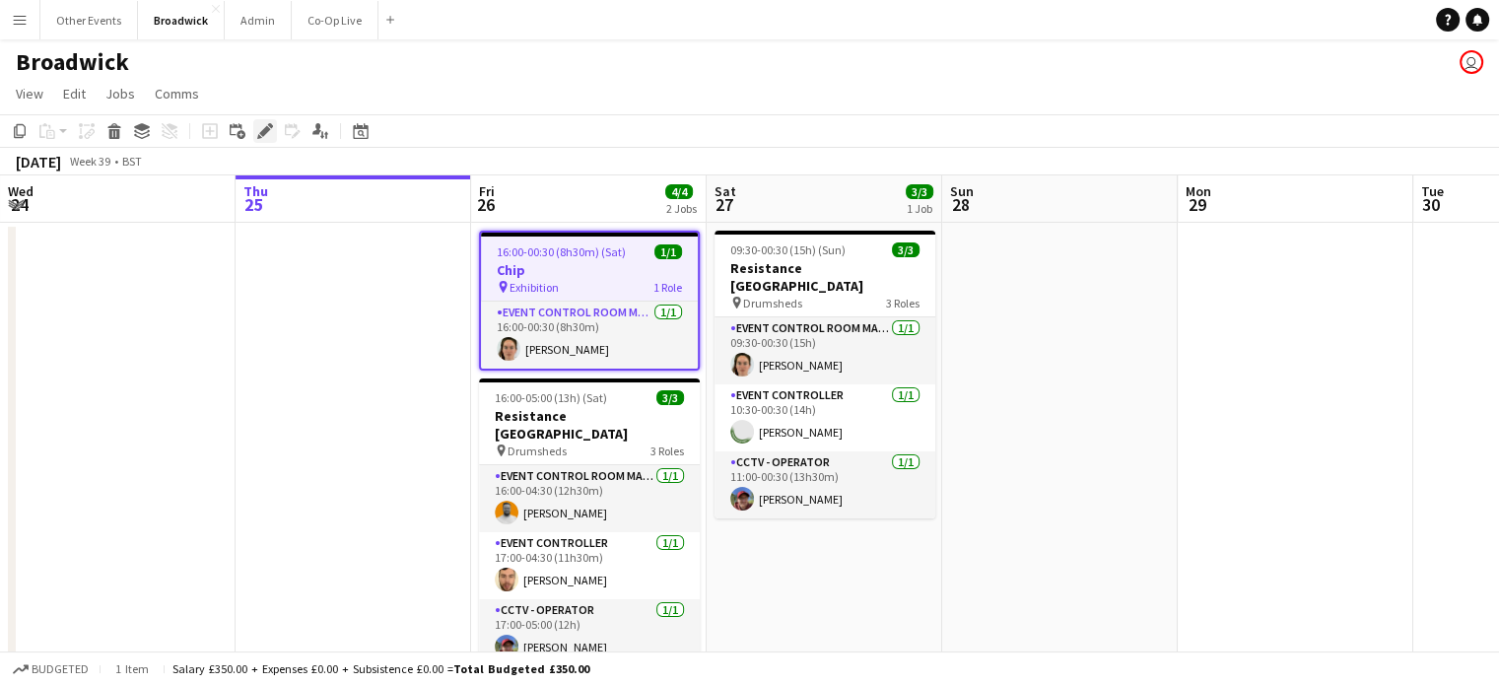
click at [263, 137] on icon "Edit" at bounding box center [265, 131] width 16 height 16
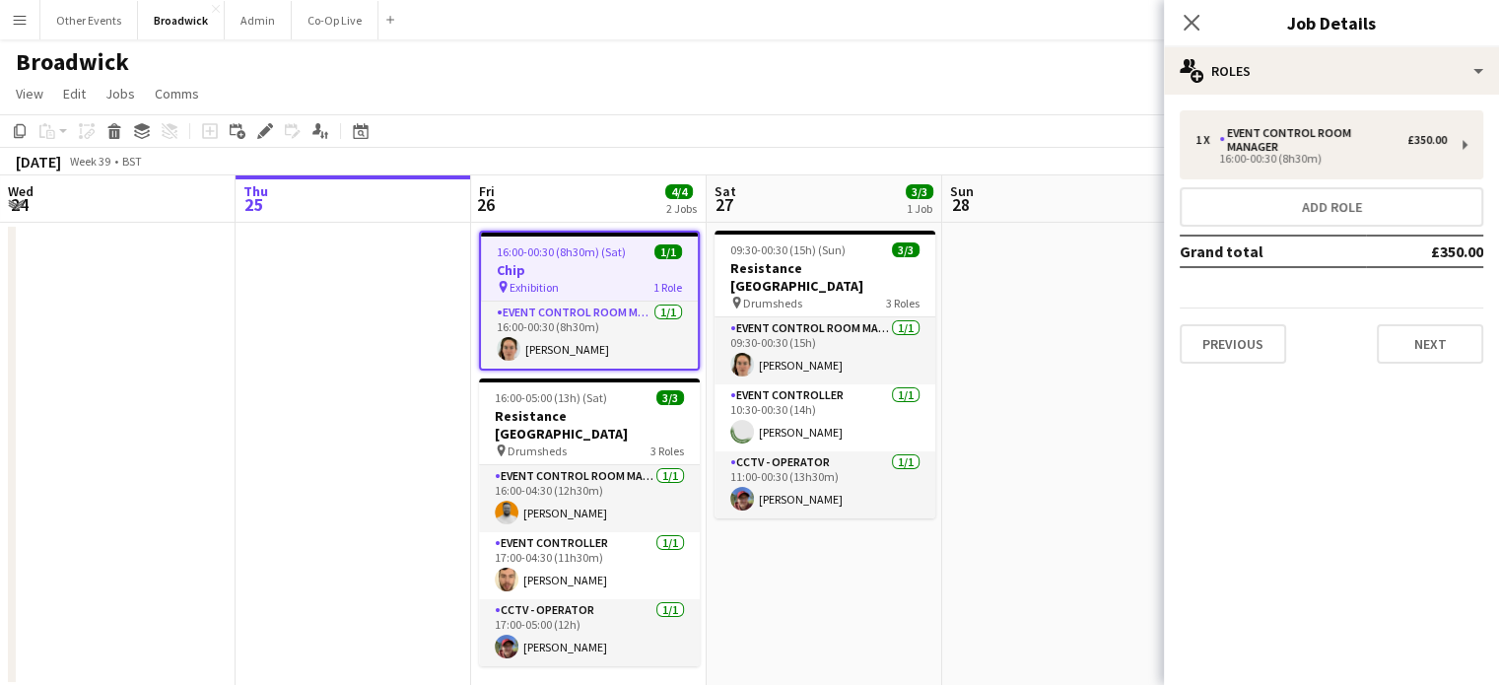
scroll to position [0, 0]
click at [613, 121] on app-toolbar "Copy Paste Paste Ctrl+V Paste with crew Ctrl+Shift+V Paste linked Job [GEOGRAPH…" at bounding box center [749, 131] width 1499 height 34
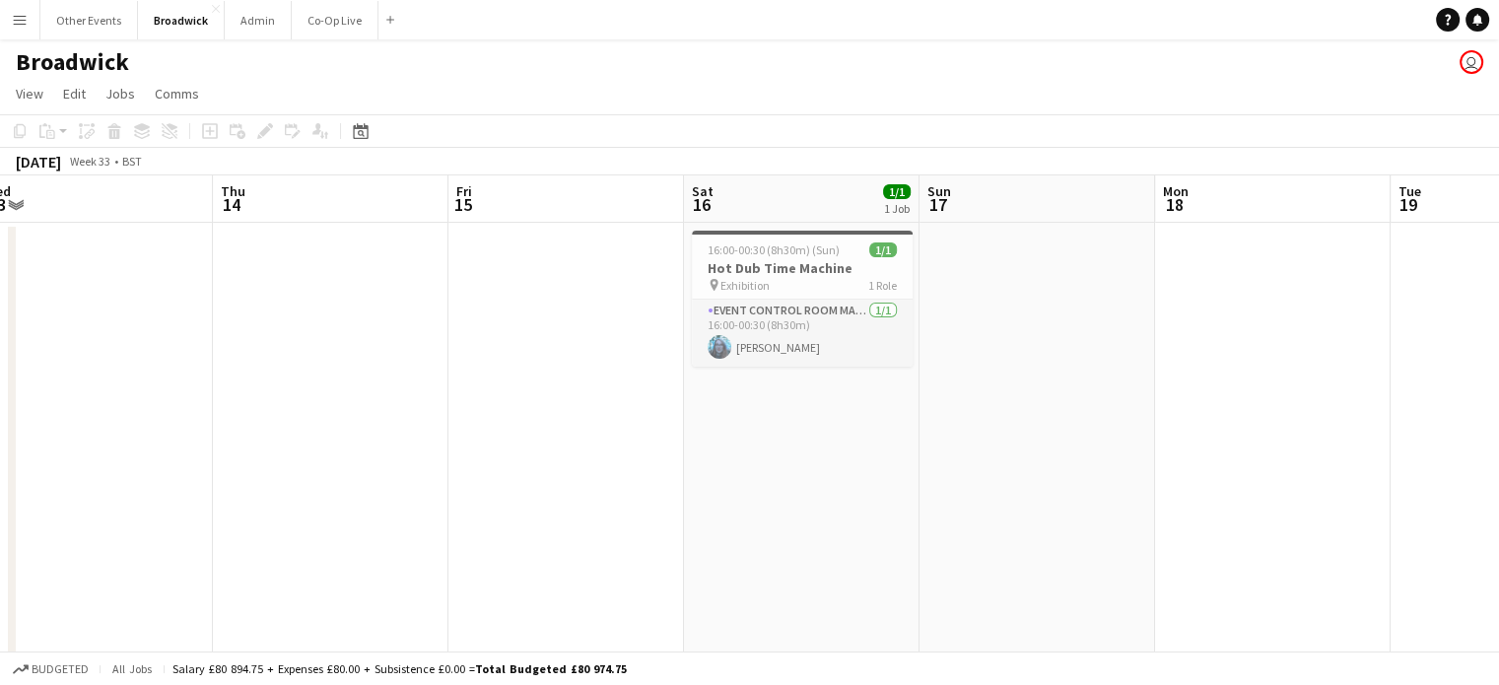
scroll to position [0, 493]
click at [788, 269] on h3 "Hot Dub Time Machine" at bounding box center [803, 268] width 221 height 18
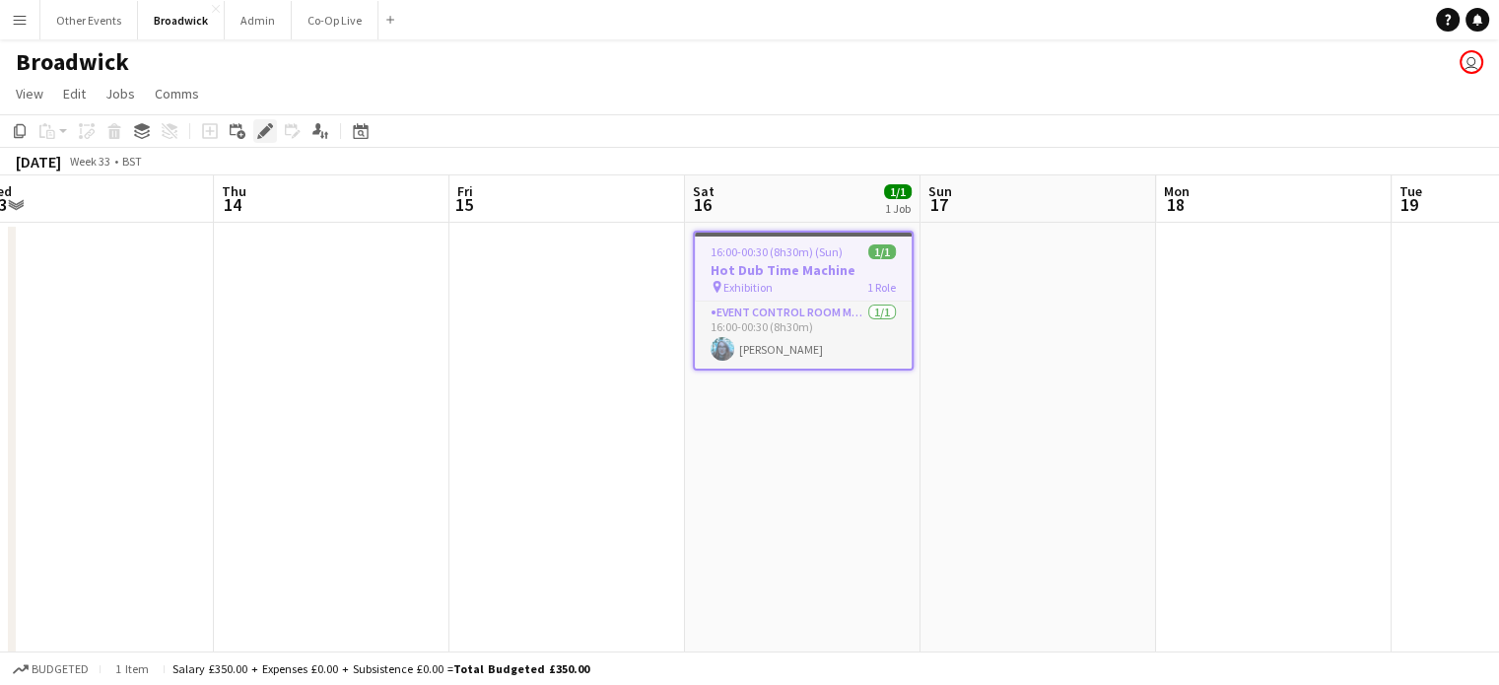
click at [266, 129] on icon at bounding box center [264, 131] width 11 height 11
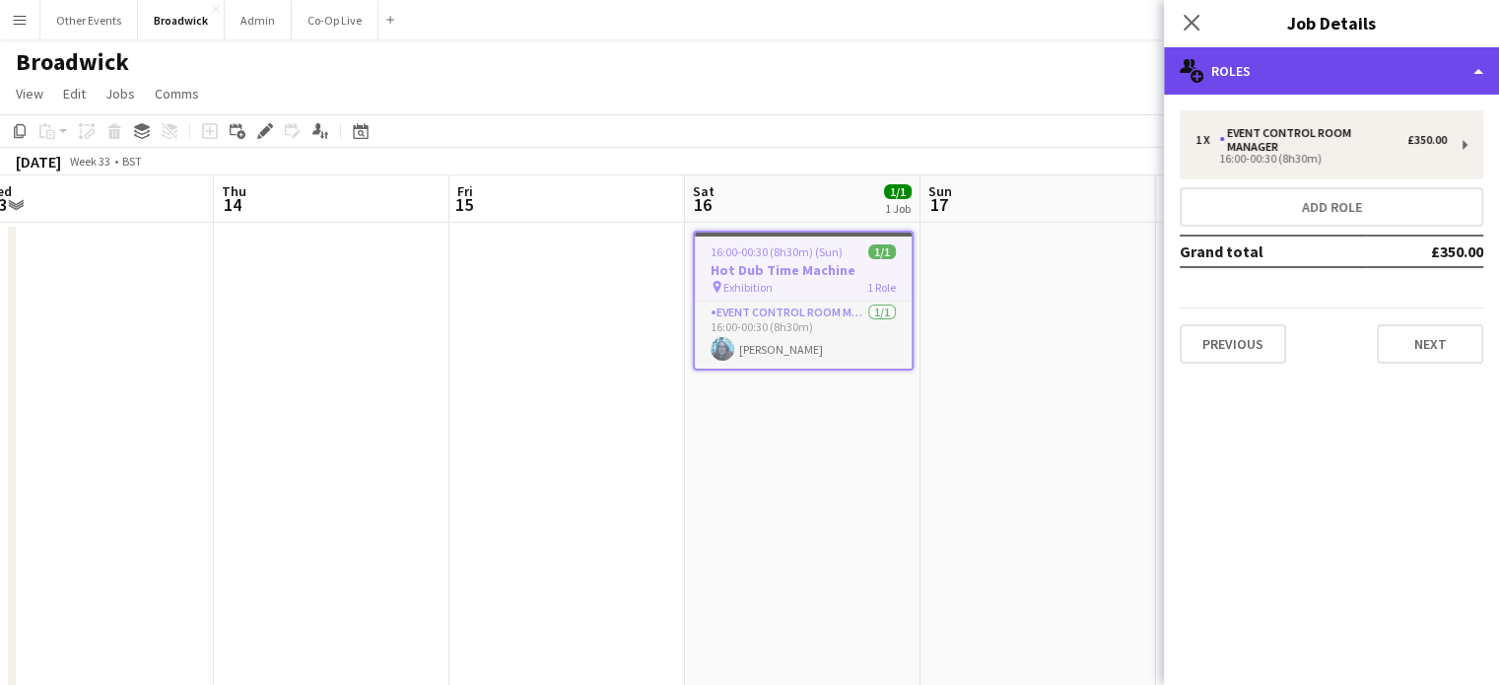
click at [1327, 55] on div "multiple-users-add Roles" at bounding box center [1331, 70] width 335 height 47
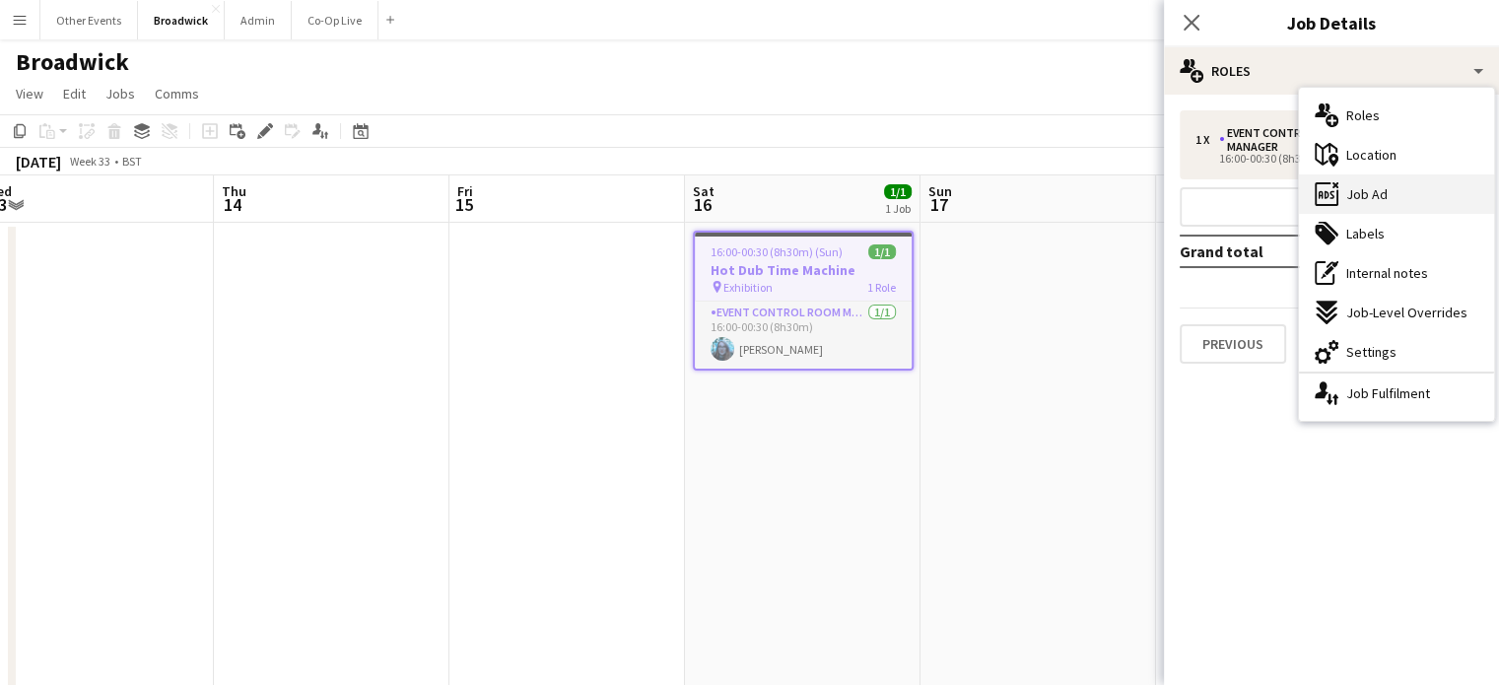
click at [1421, 211] on div "ads-window Job Ad" at bounding box center [1396, 193] width 195 height 39
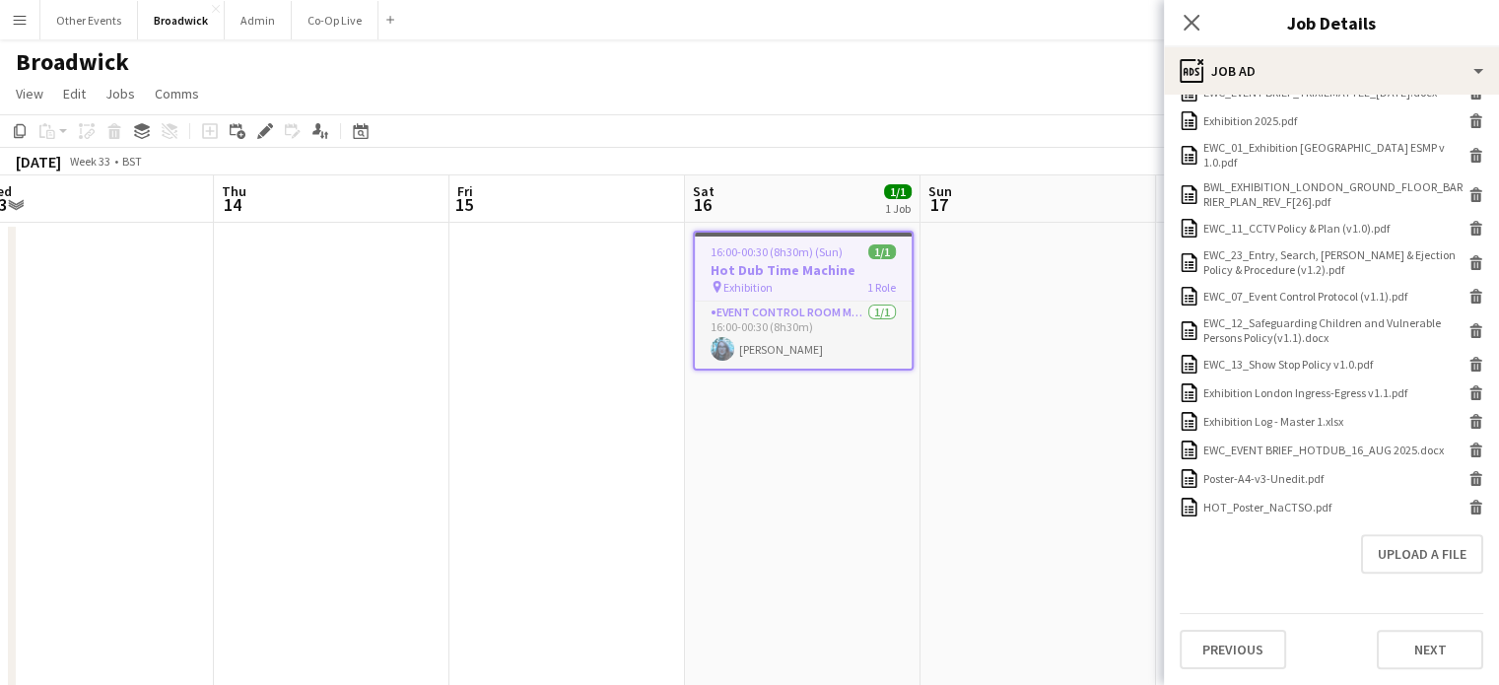
scroll to position [906, 0]
click at [1029, 66] on div "Broadwick user" at bounding box center [749, 57] width 1499 height 37
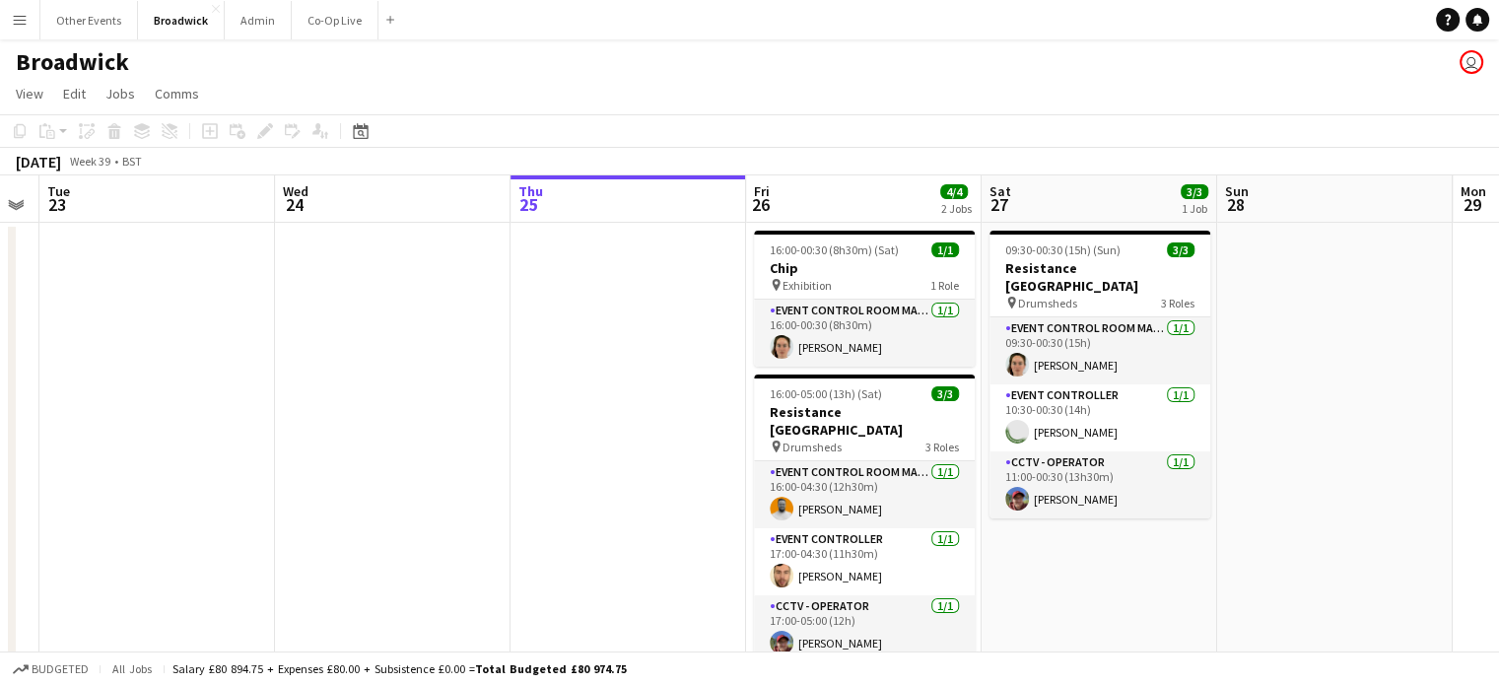
scroll to position [0, 901]
click at [839, 252] on span "16:00-00:30 (8h30m) (Sat)" at bounding box center [836, 250] width 129 height 15
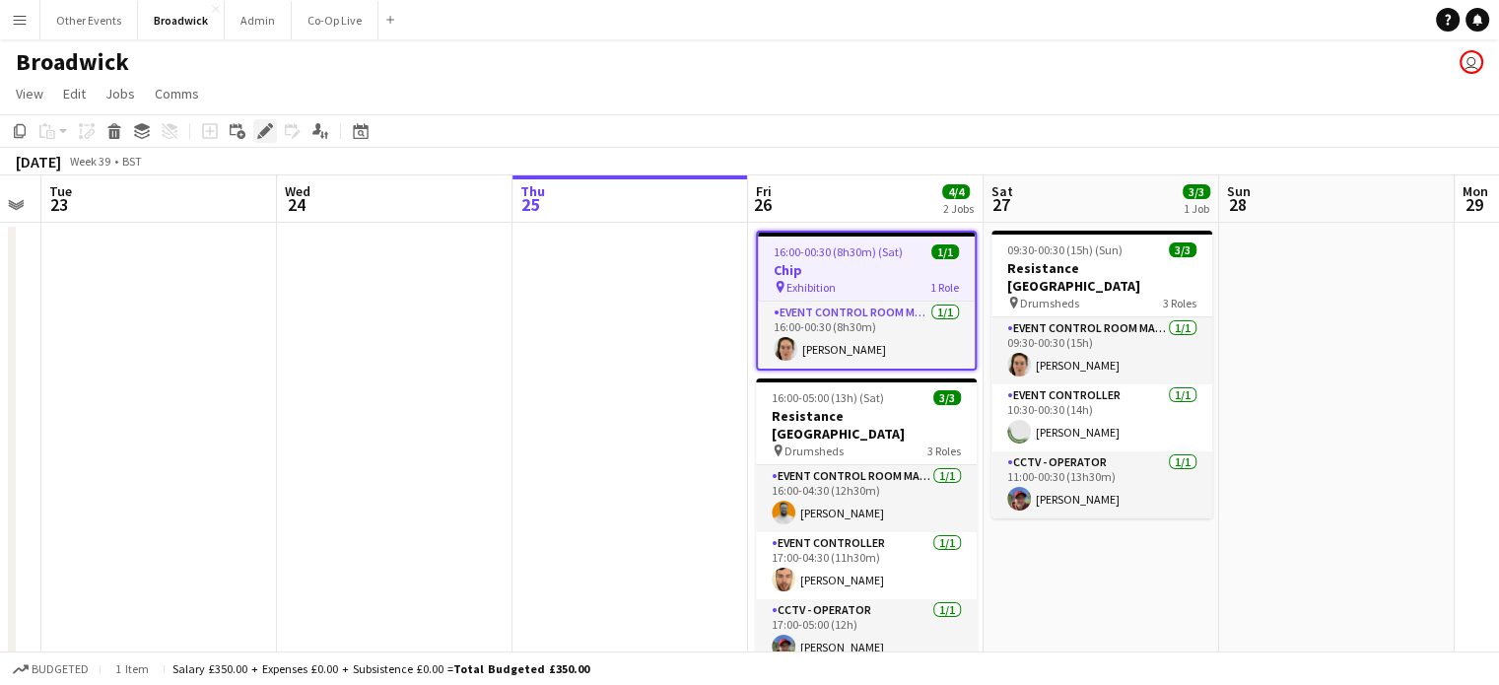
click at [267, 123] on icon "Edit" at bounding box center [265, 131] width 16 height 16
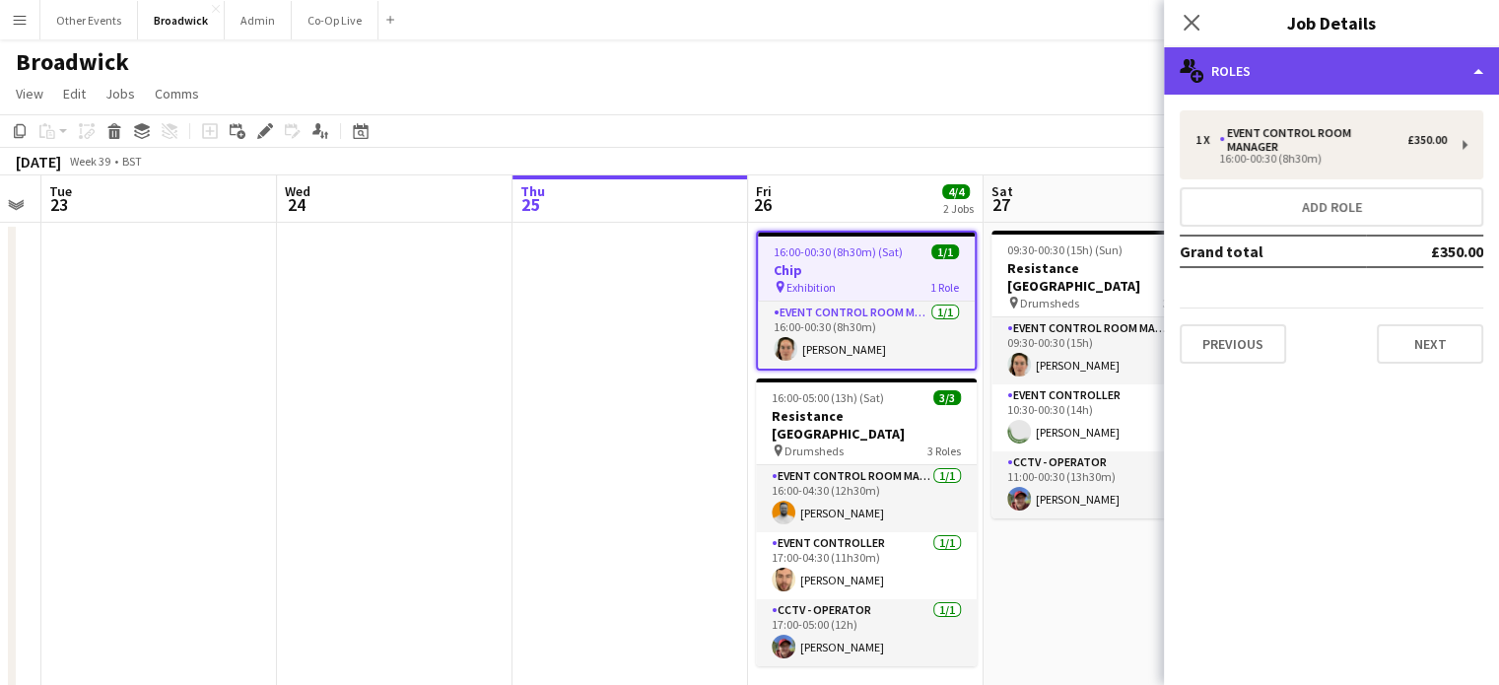
click at [1246, 90] on div "multiple-users-add Roles" at bounding box center [1331, 70] width 335 height 47
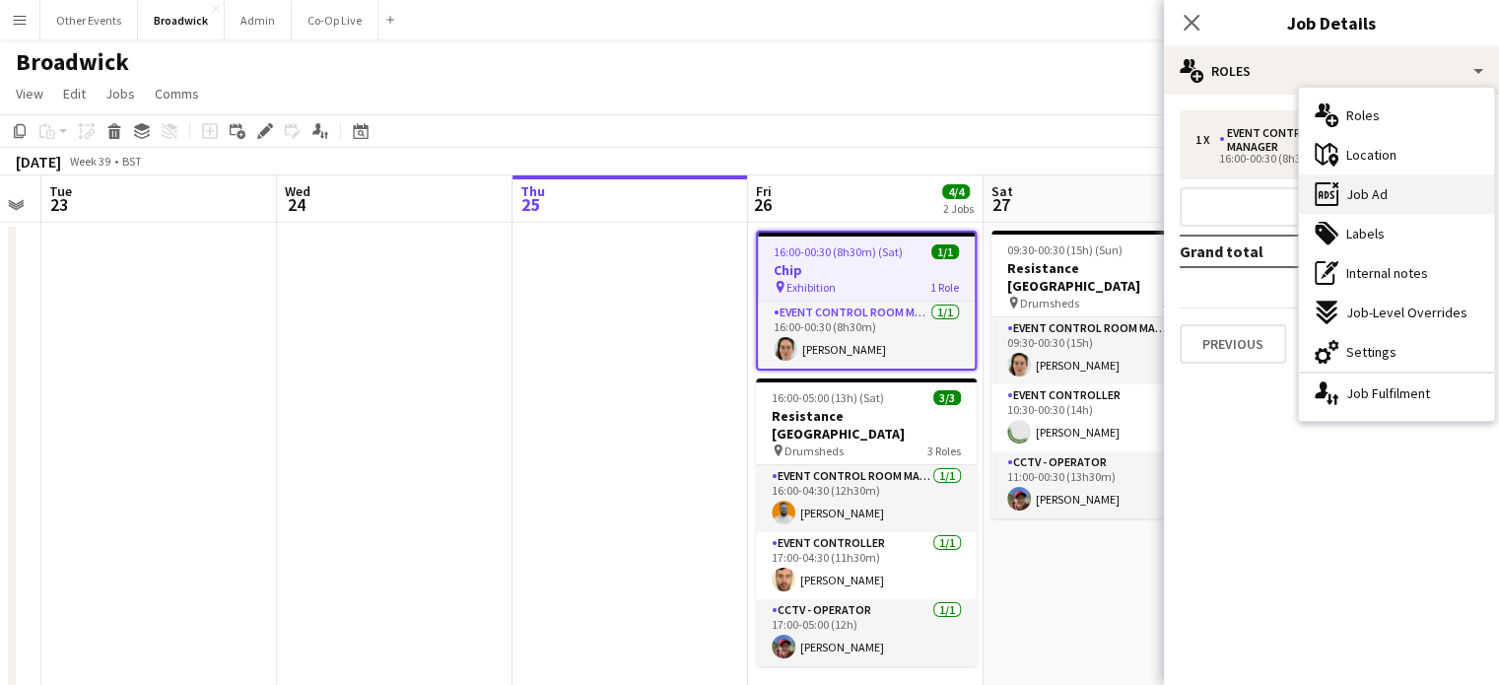
click at [1404, 195] on div "ads-window Job Ad" at bounding box center [1396, 193] width 195 height 39
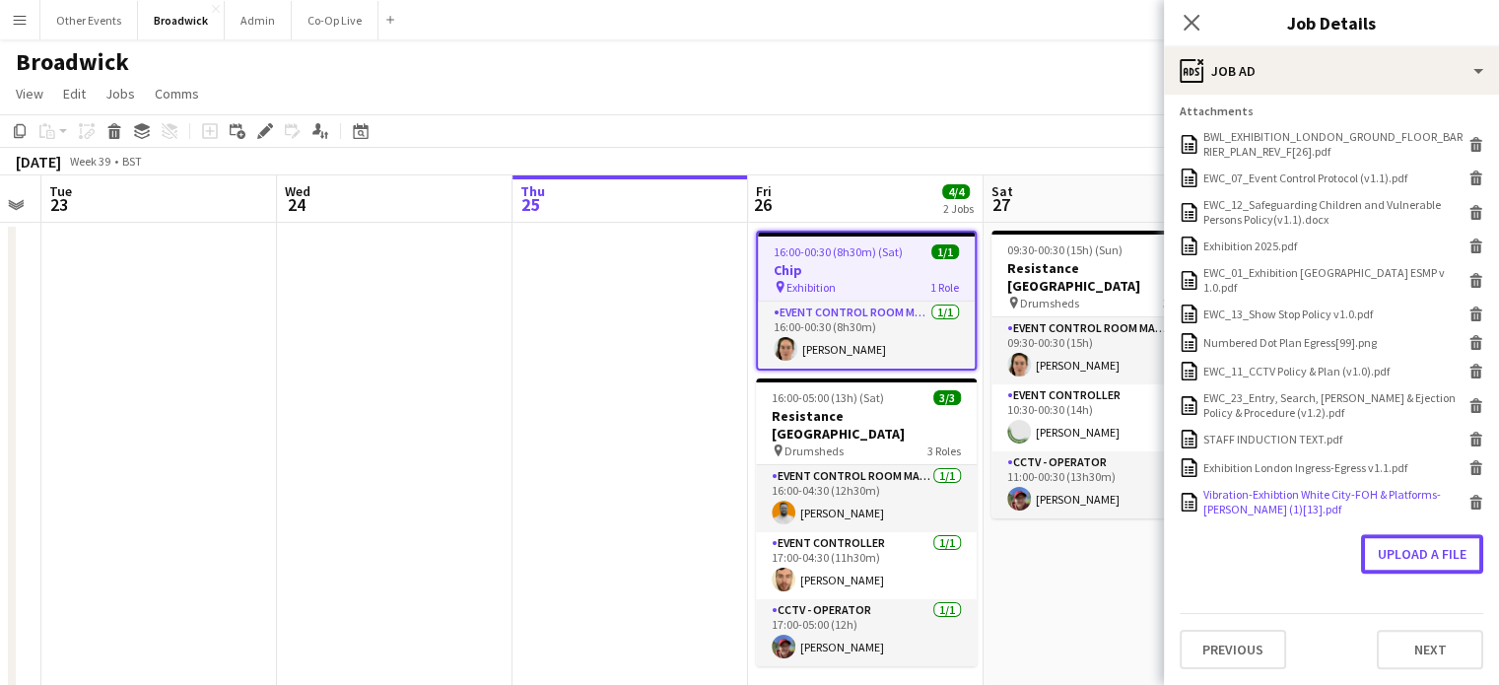
scroll to position [666, 0]
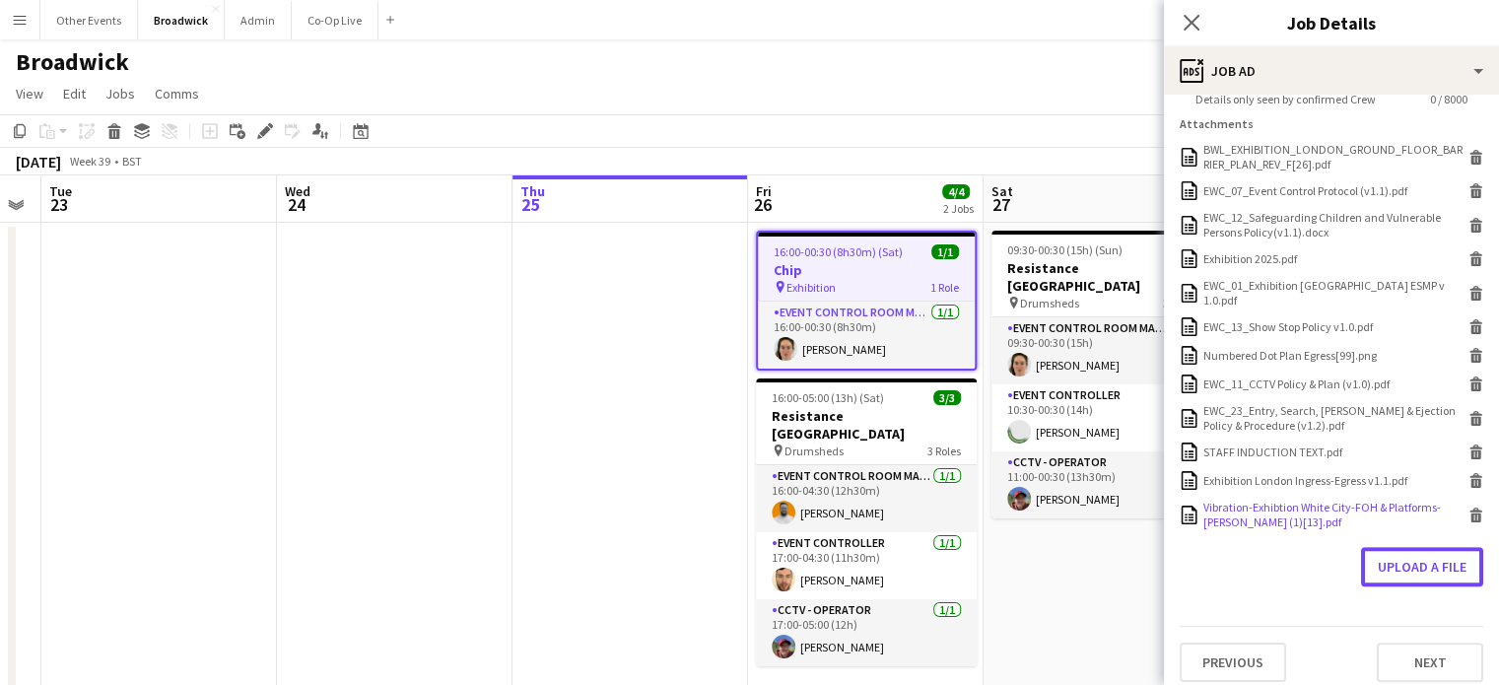
click at [1406, 496] on form "Headline **** 4 / 140 Job Description default Heading 1 Heading 2 Heading 3 Hea…" at bounding box center [1331, 63] width 335 height 1238
click at [1413, 564] on button "Upload a file" at bounding box center [1422, 566] width 122 height 39
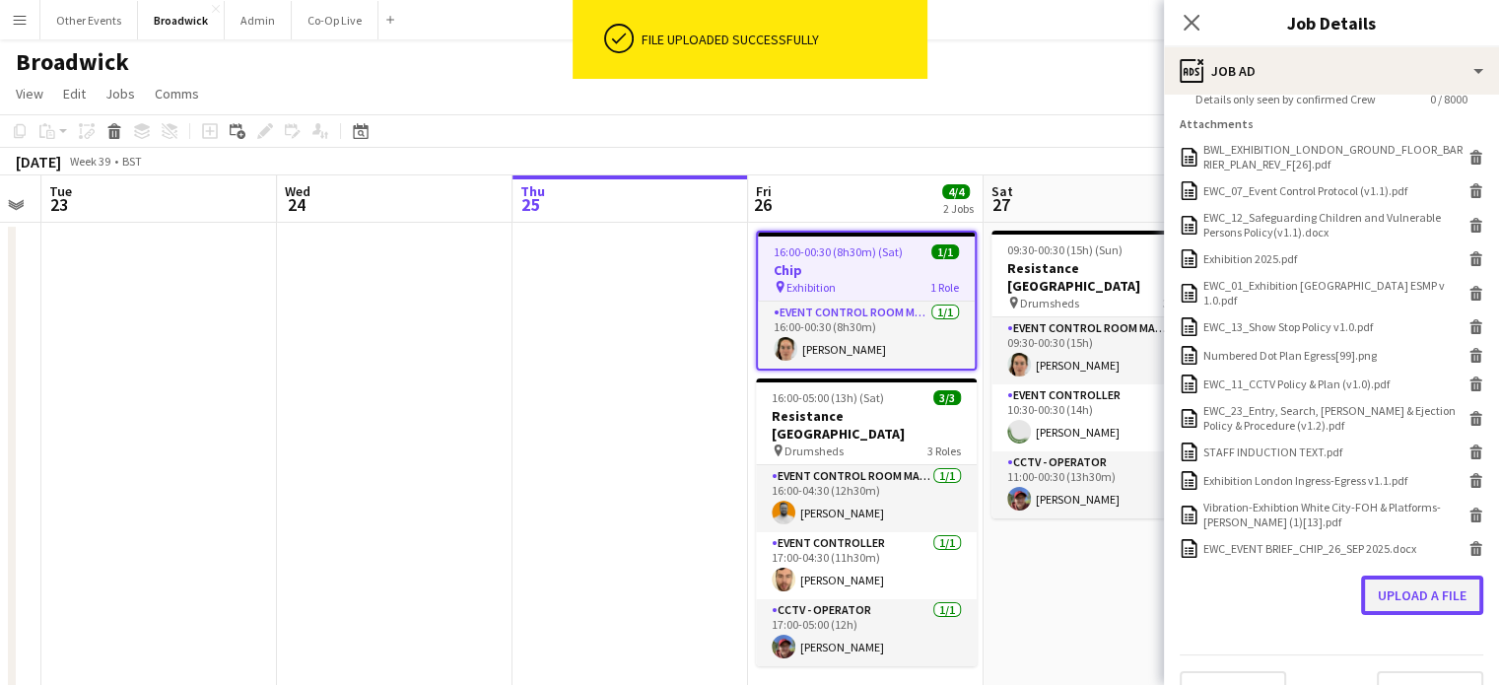
click at [1423, 576] on button "Upload a file" at bounding box center [1422, 595] width 122 height 39
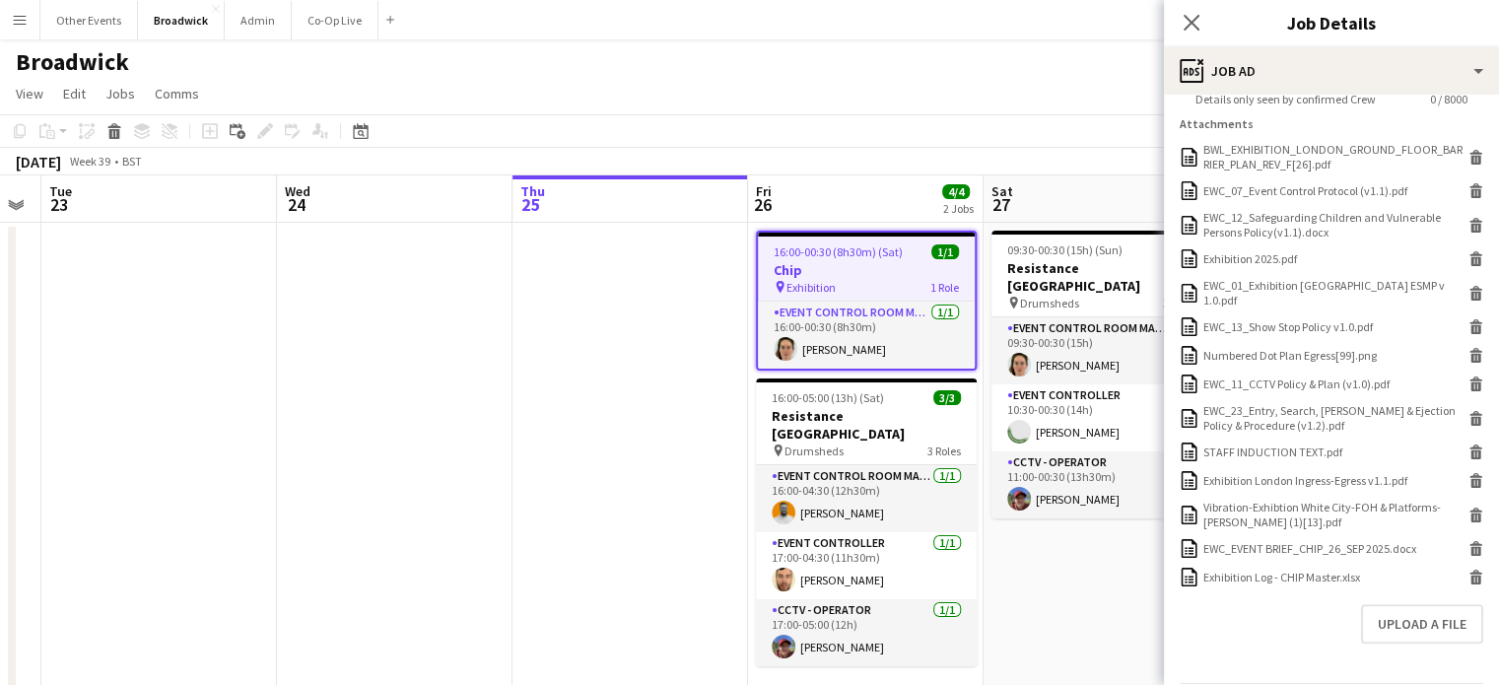
click at [940, 89] on app-page-menu "View Day view expanded Day view collapsed Month view Date picker Jump to [DATE]…" at bounding box center [749, 95] width 1499 height 37
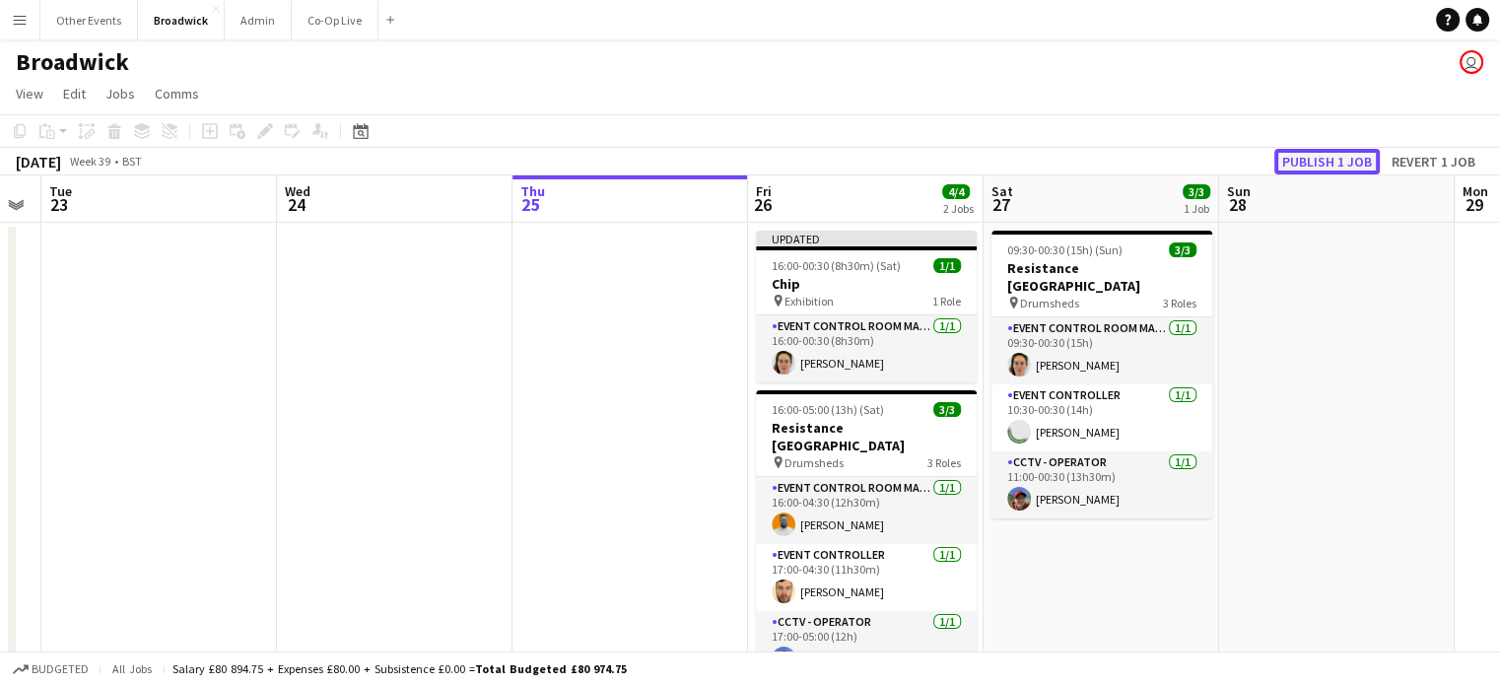
click at [1339, 153] on button "Publish 1 job" at bounding box center [1327, 162] width 105 height 26
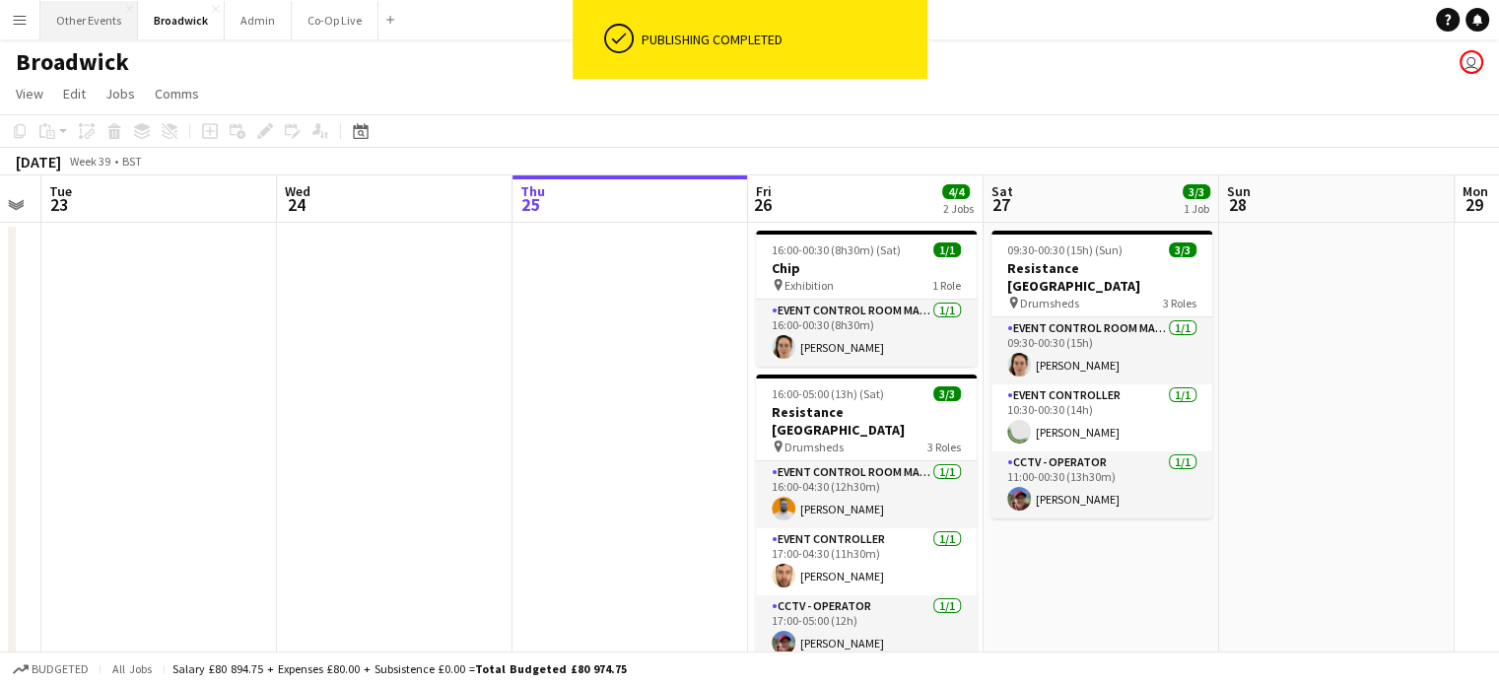
click at [80, 15] on button "Other Events Close" at bounding box center [89, 20] width 98 height 38
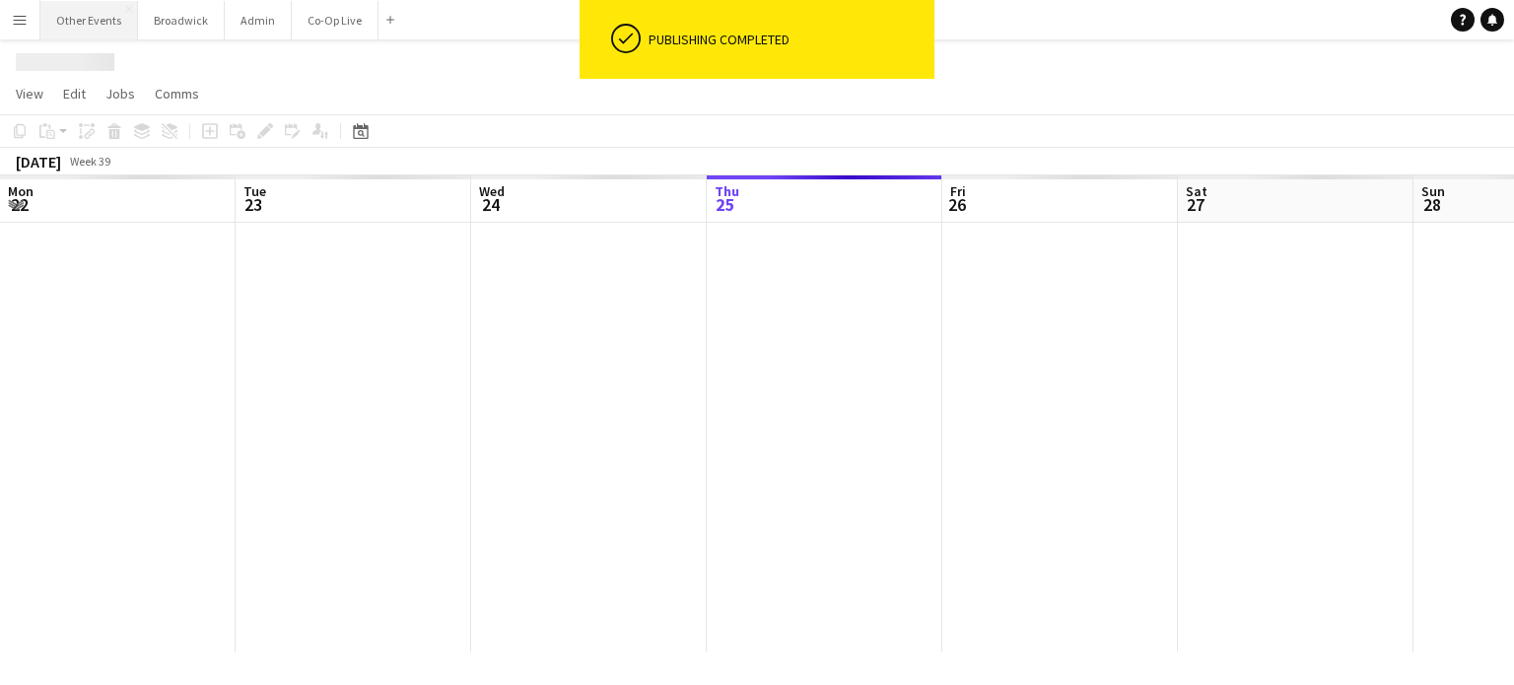
scroll to position [0, 471]
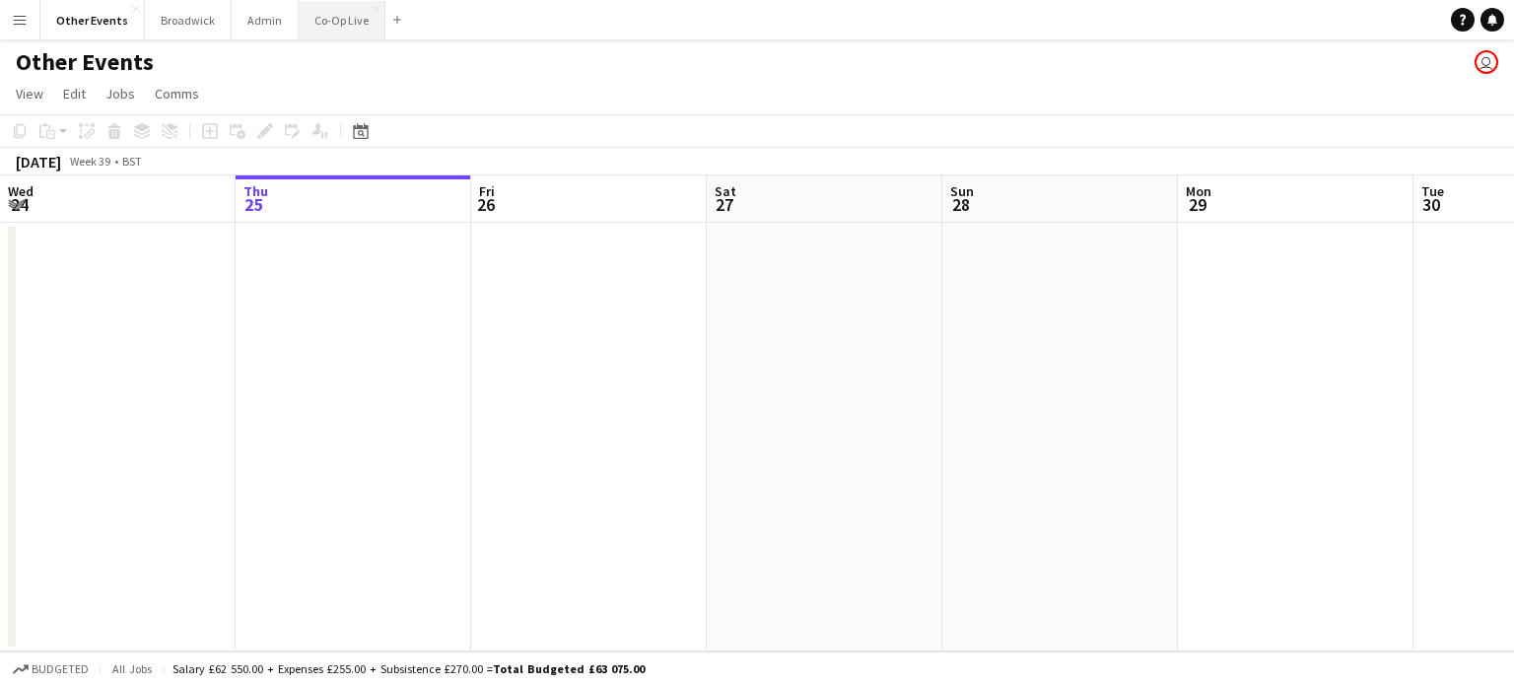
click at [331, 18] on button "Co-Op Live Close" at bounding box center [342, 20] width 87 height 38
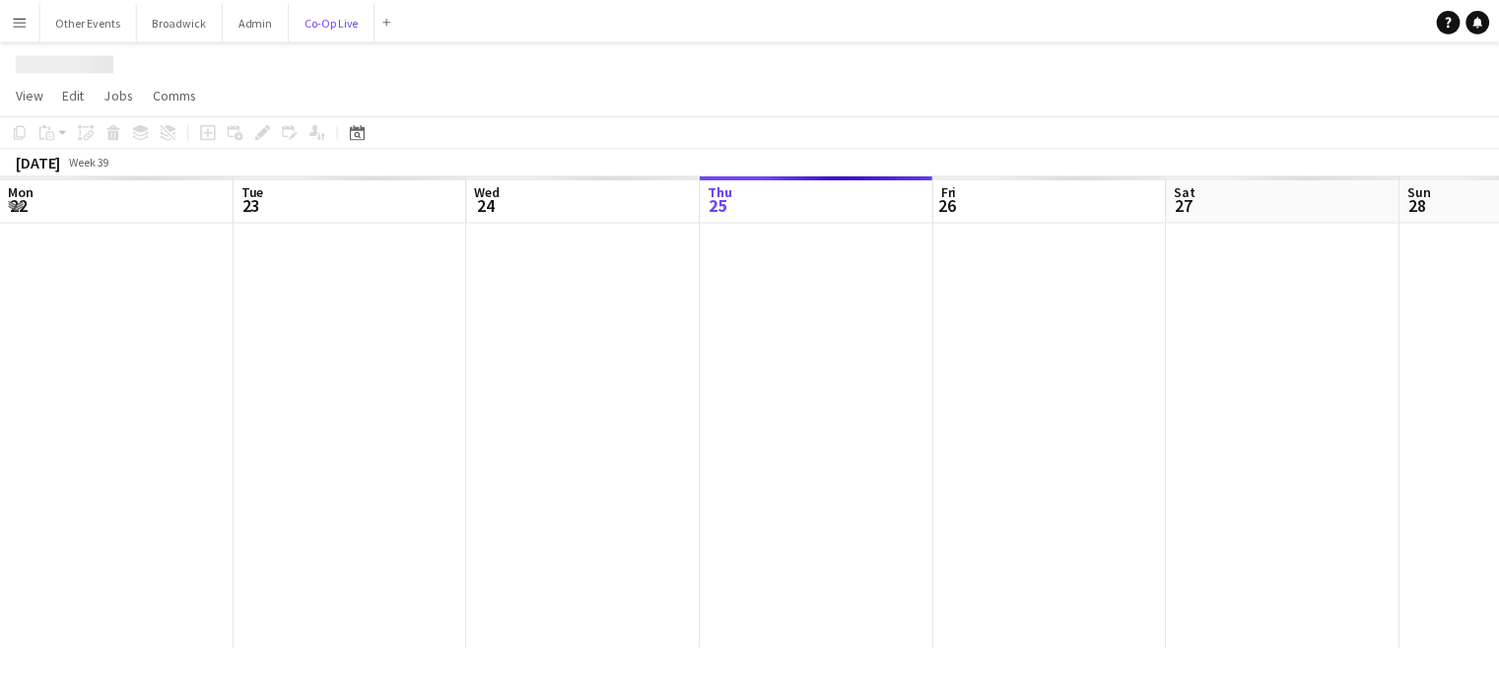
scroll to position [0, 471]
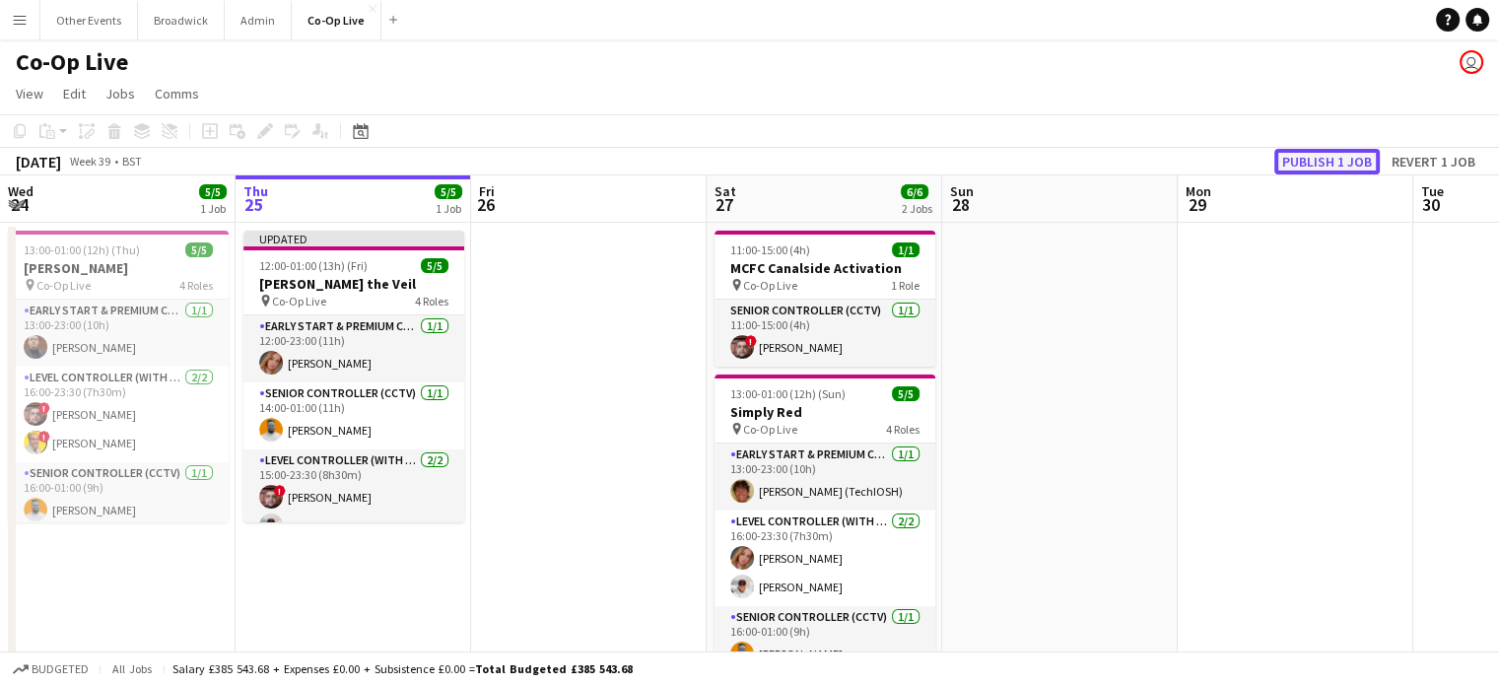
click at [1342, 158] on button "Publish 1 job" at bounding box center [1327, 162] width 105 height 26
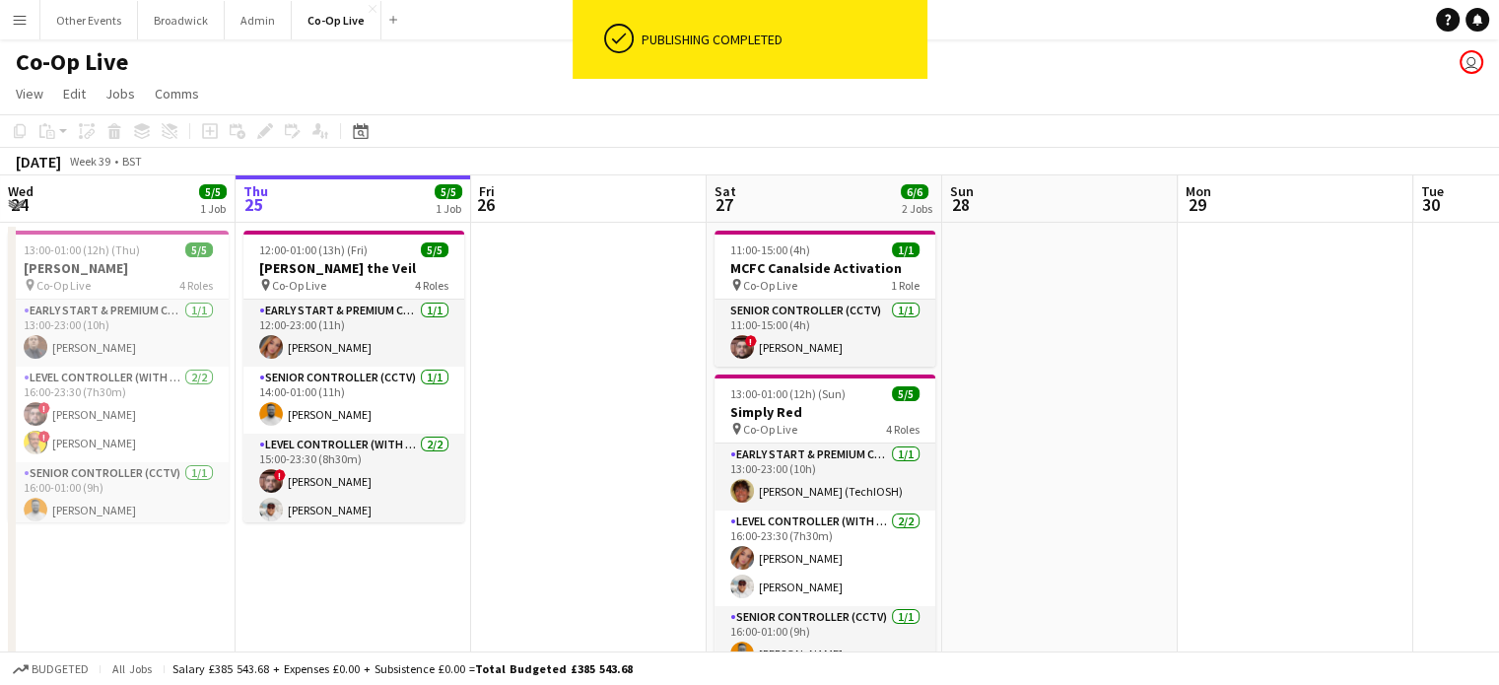
click at [1033, 115] on app-toolbar "Copy Paste Paste Ctrl+V Paste with crew Ctrl+Shift+V Paste linked Job [GEOGRAPH…" at bounding box center [749, 131] width 1499 height 34
